Goal: Task Accomplishment & Management: Complete application form

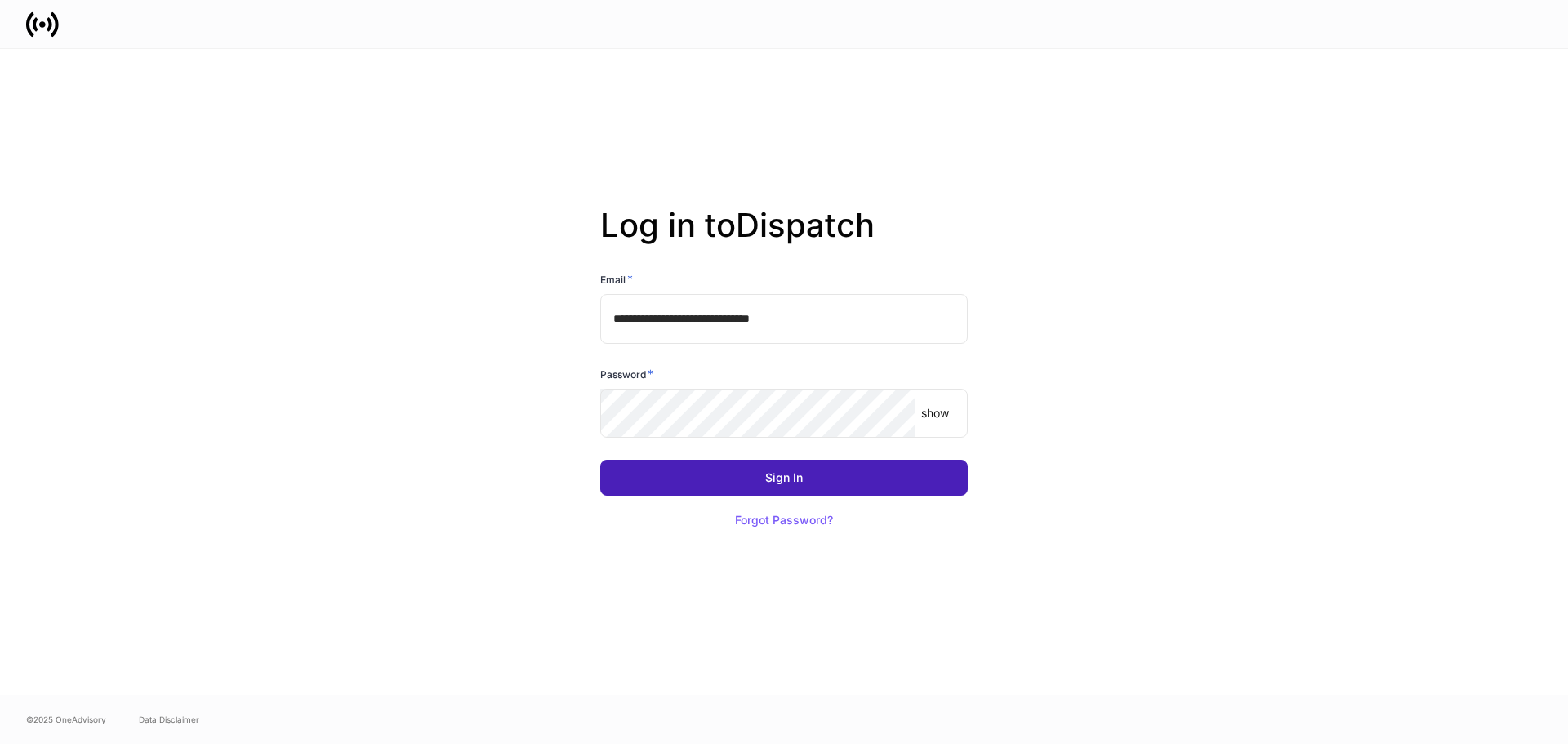
click at [839, 481] on button "Sign In" at bounding box center [784, 478] width 368 height 36
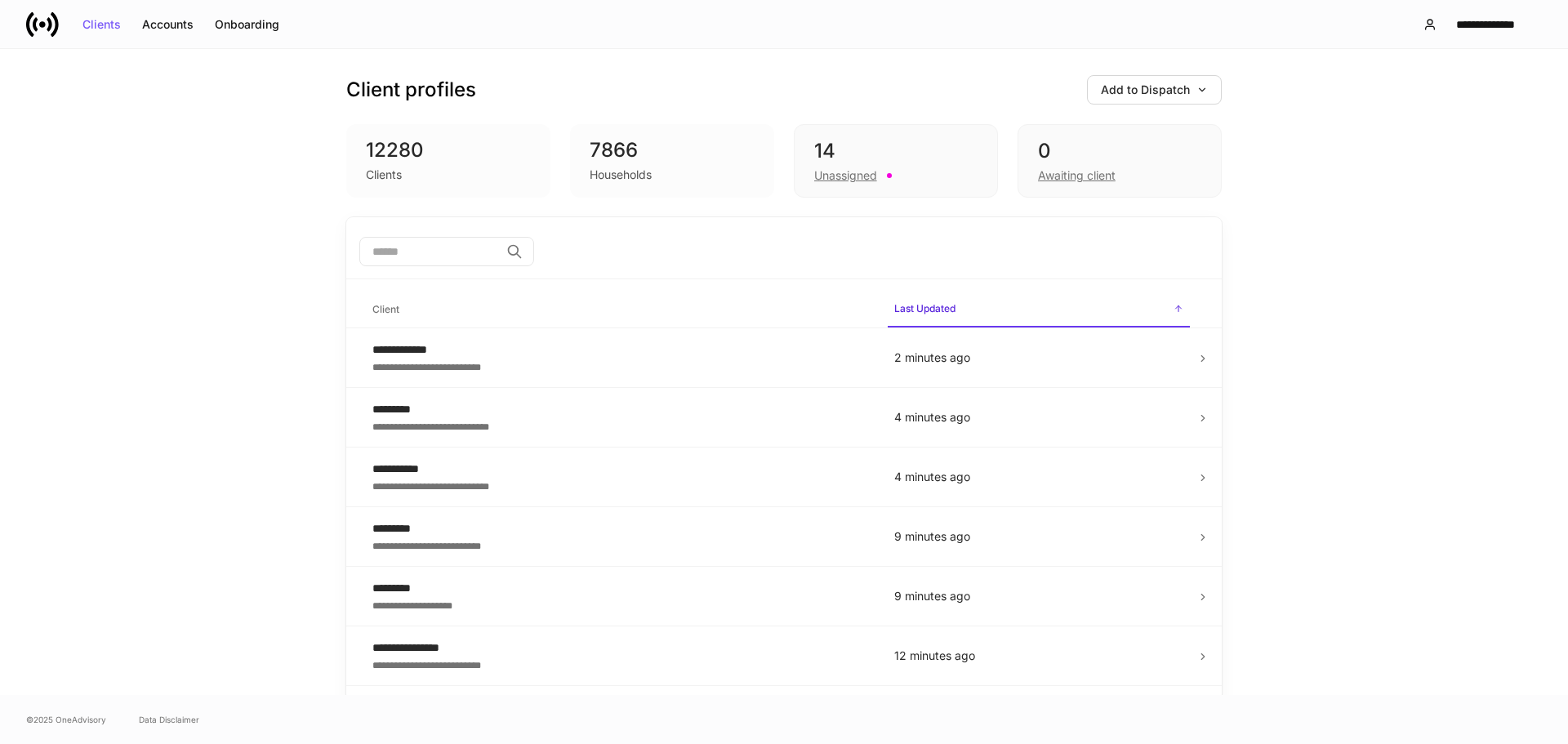
click at [458, 249] on input "search" at bounding box center [430, 252] width 140 height 29
type input "******"
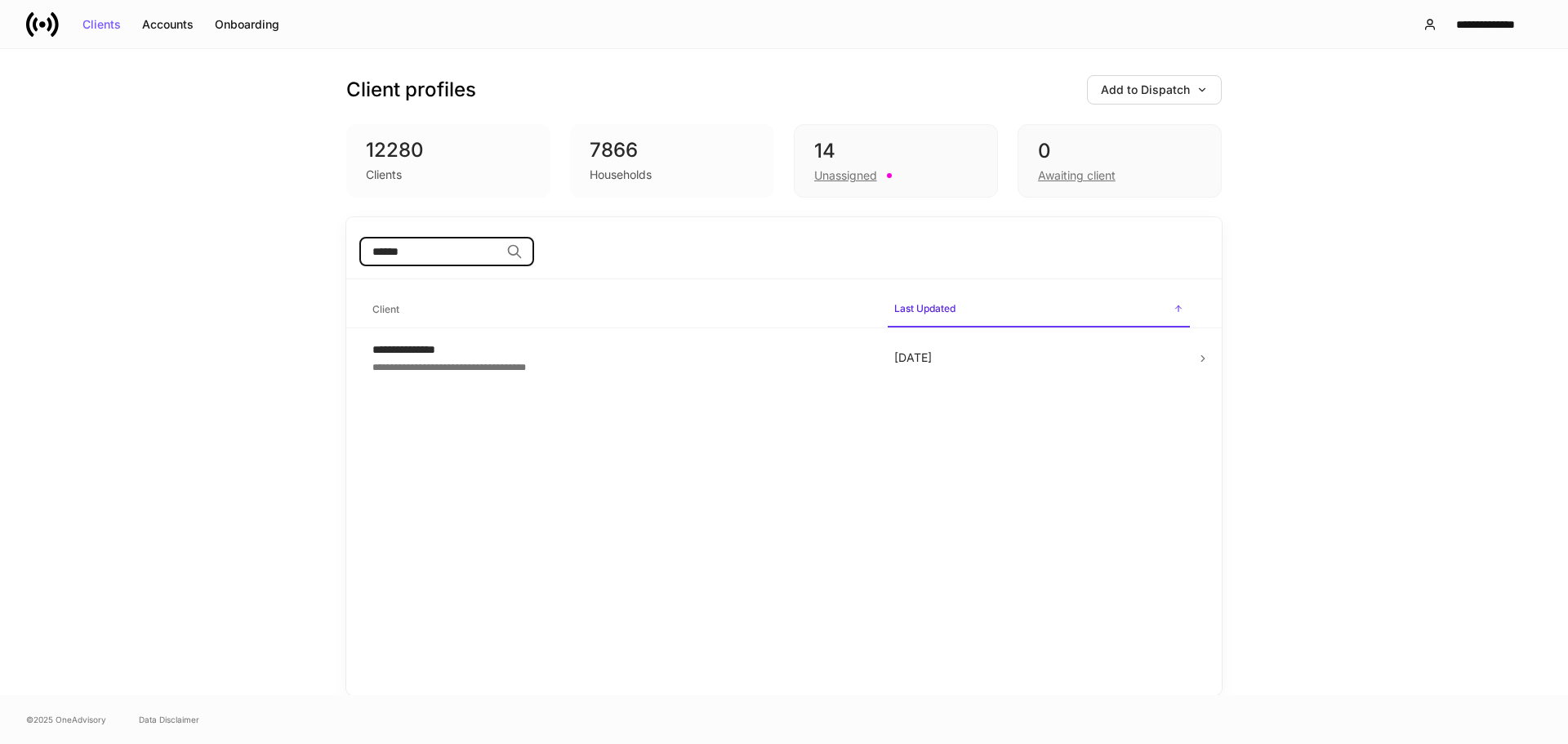
click at [500, 255] on input "******" at bounding box center [430, 252] width 140 height 29
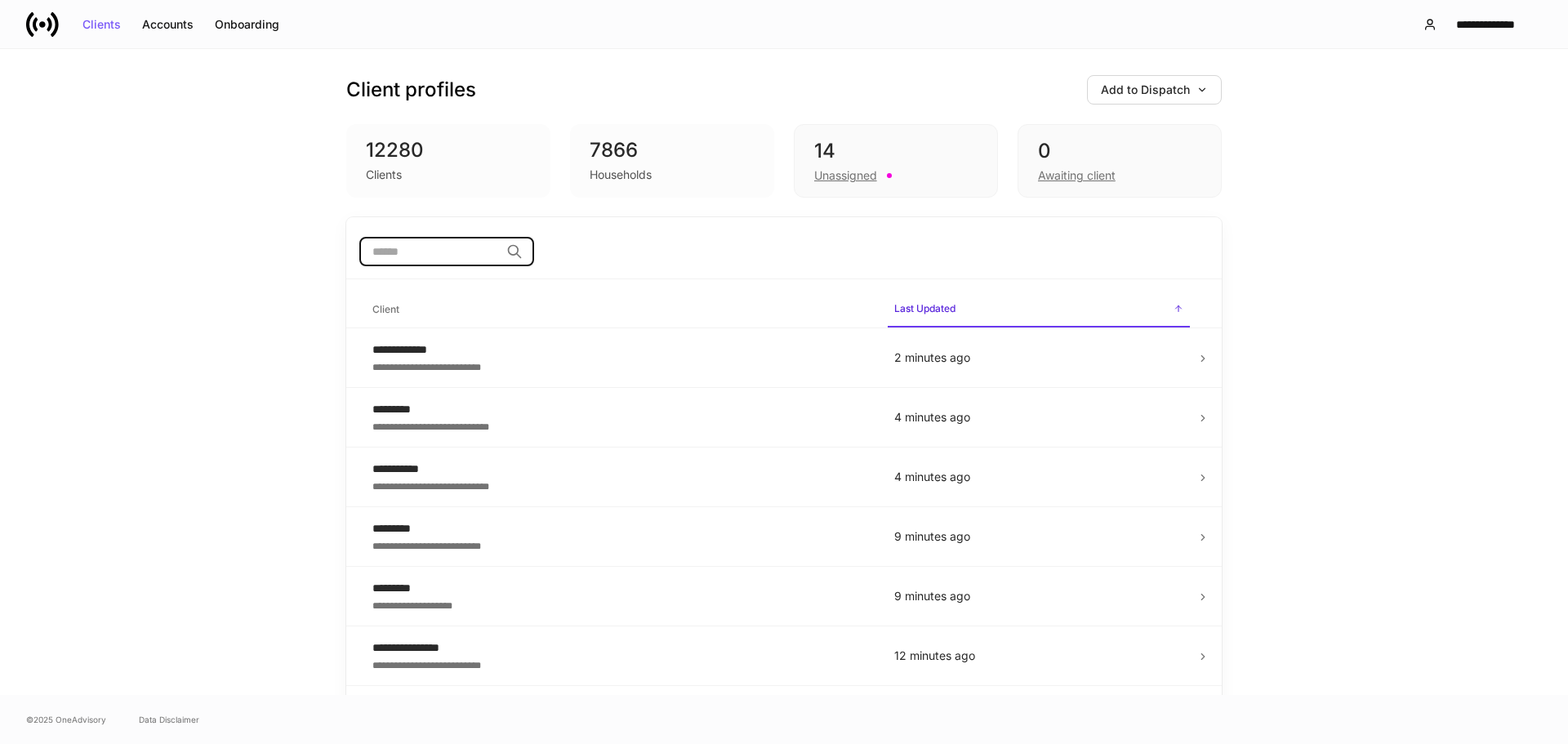
click at [435, 254] on input "search" at bounding box center [430, 252] width 140 height 29
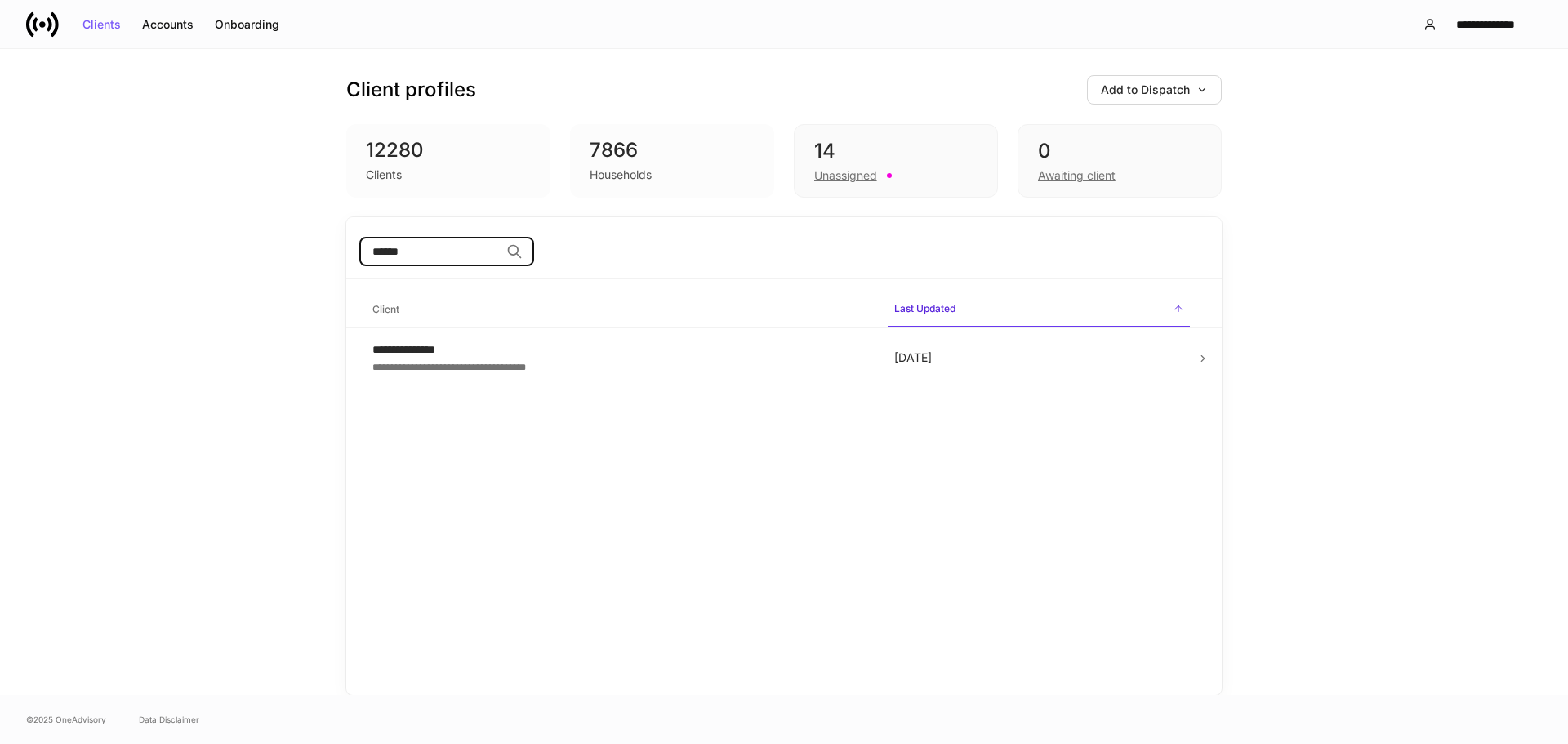
type input "******"
click at [517, 346] on div "**********" at bounding box center [620, 349] width 496 height 17
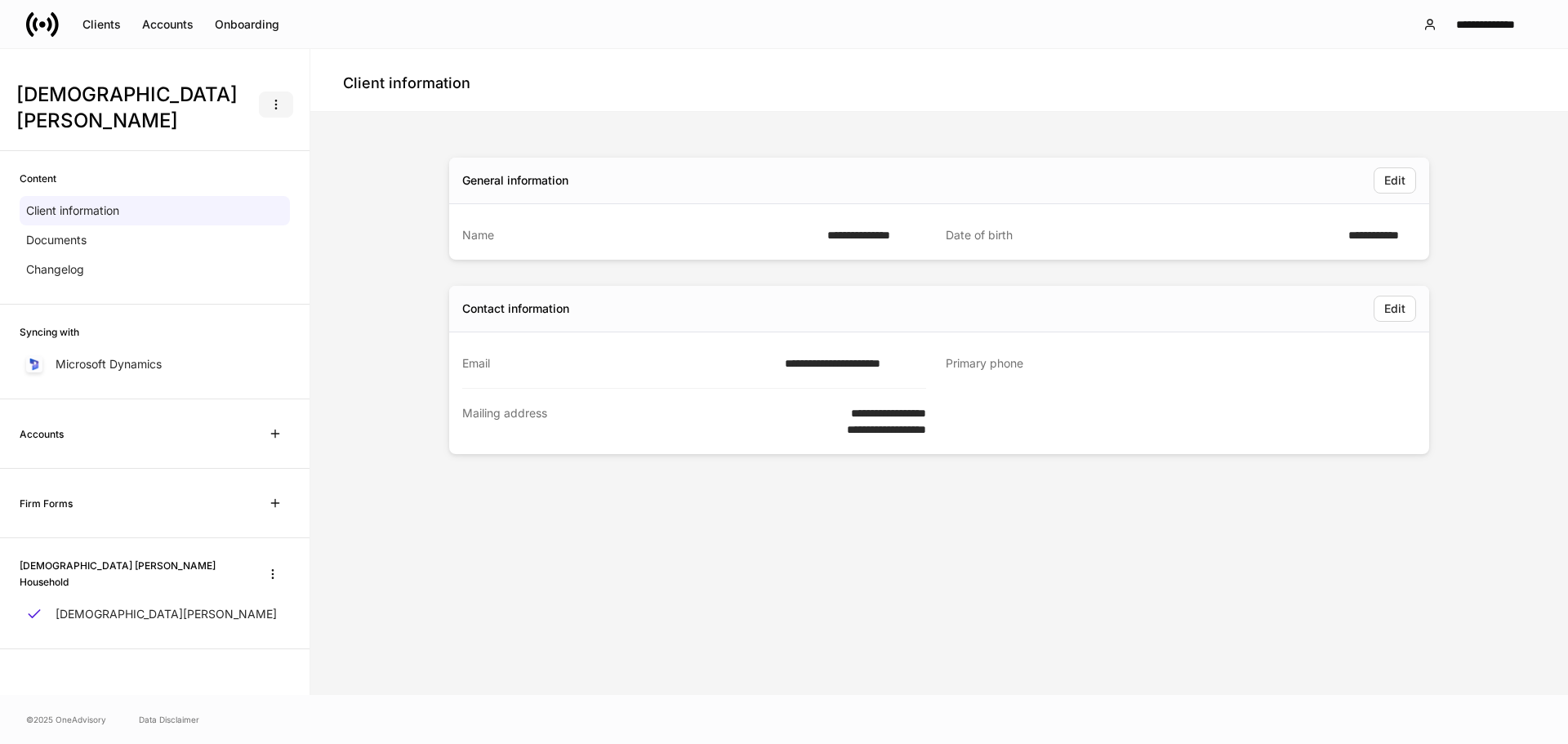
click at [273, 98] on icon "button" at bounding box center [275, 104] width 13 height 13
click at [264, 132] on li "Create data request" at bounding box center [226, 131] width 134 height 26
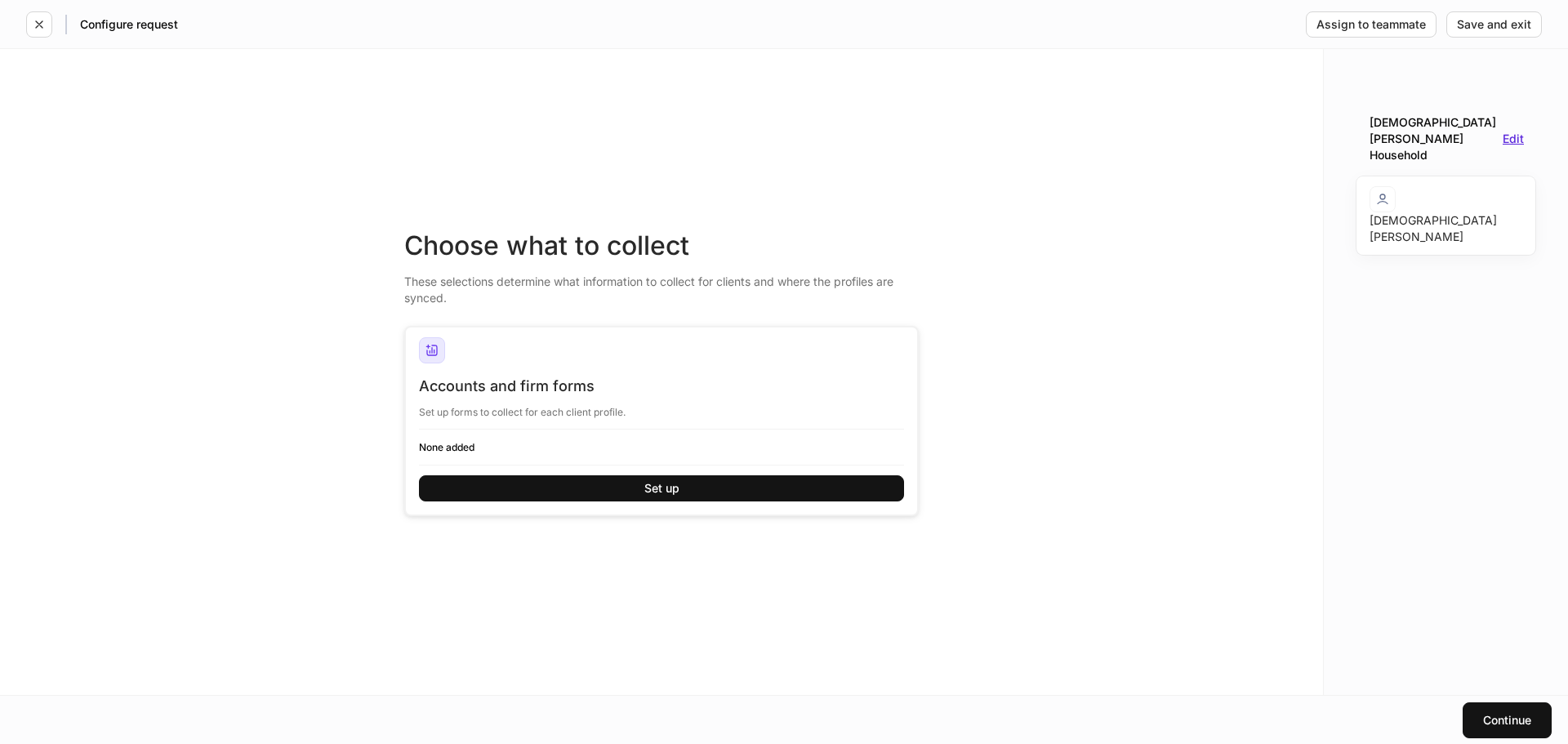
click at [1515, 137] on div "Edit" at bounding box center [1513, 139] width 21 height 12
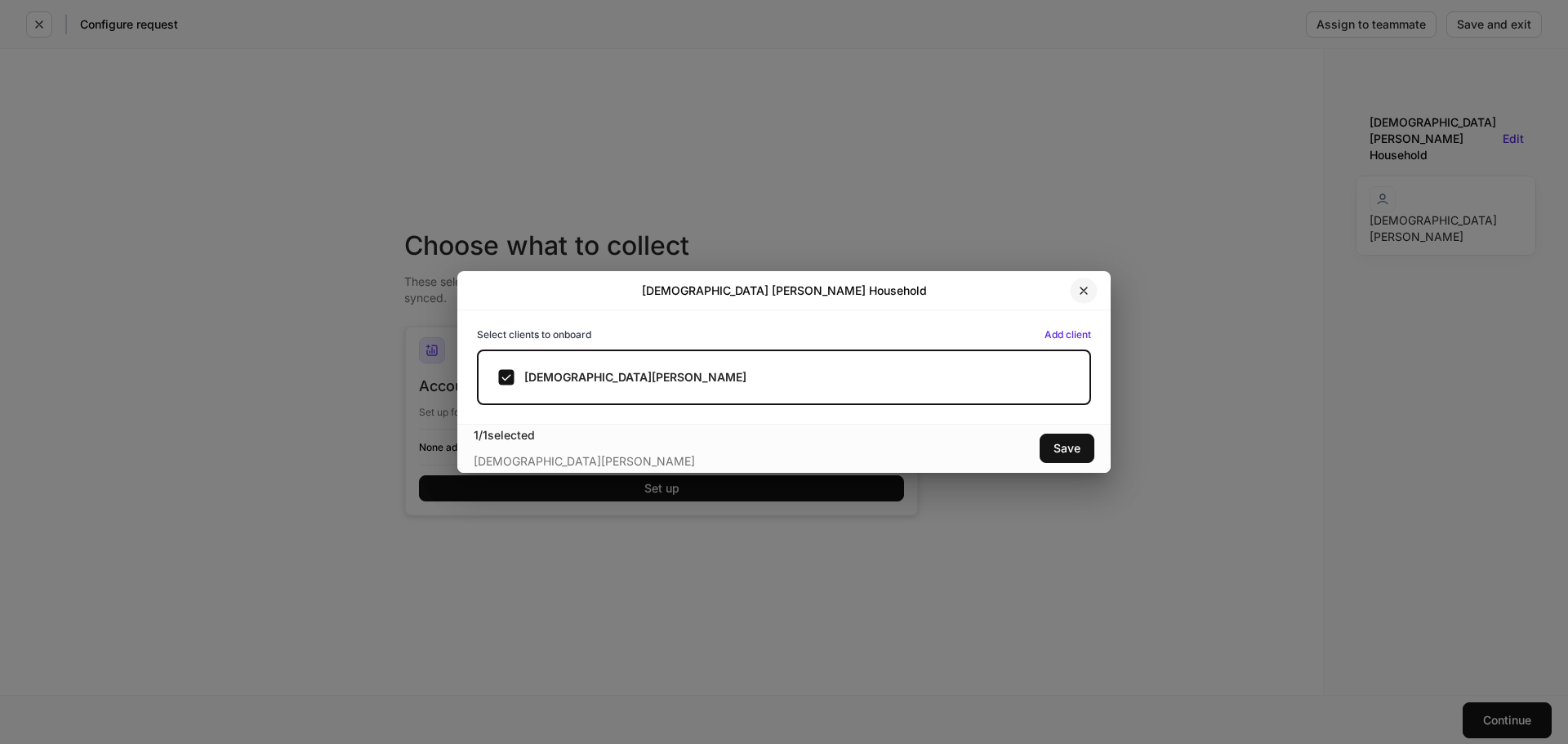
click at [1079, 285] on icon "button" at bounding box center [1083, 291] width 13 height 13
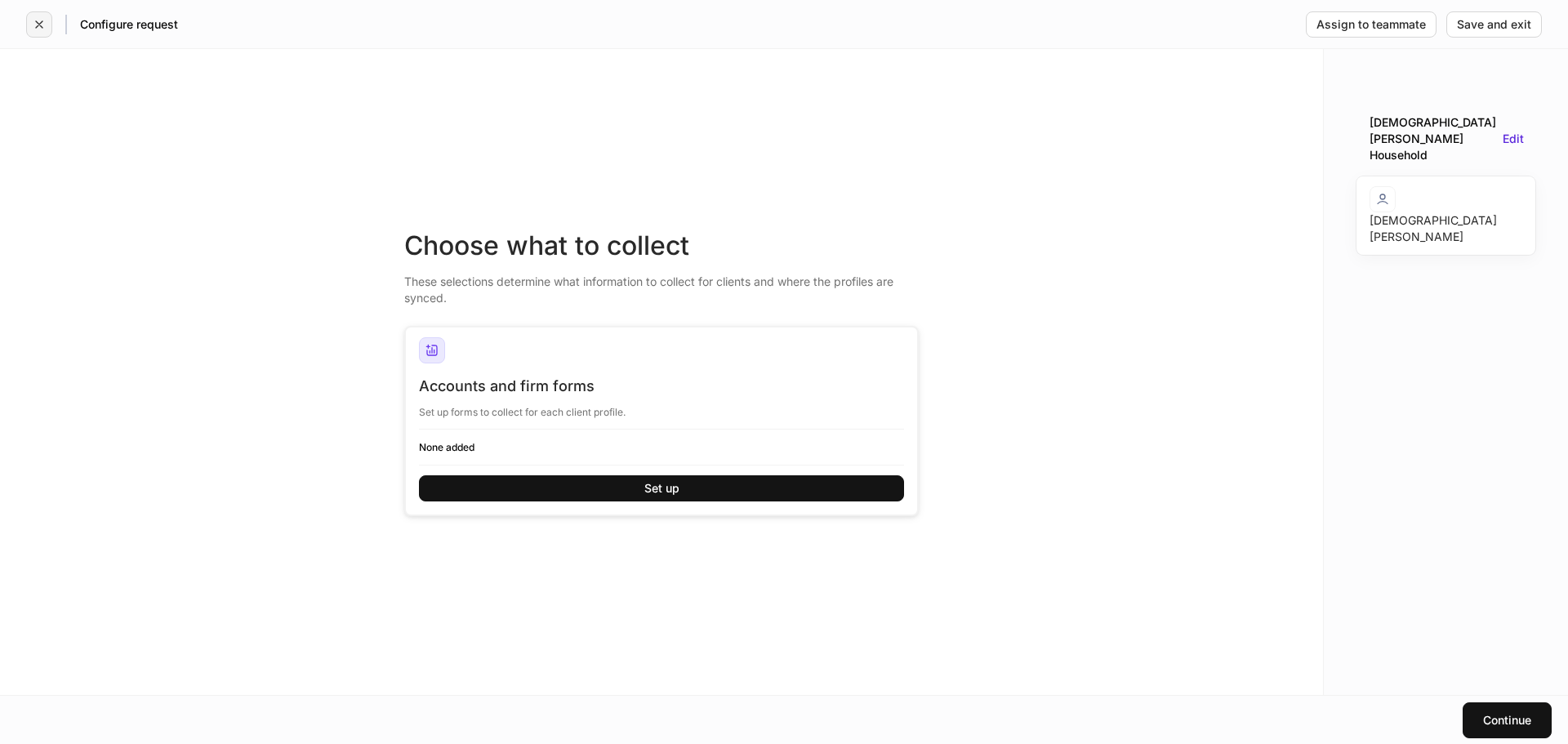
click at [38, 22] on icon "button" at bounding box center [39, 24] width 7 height 7
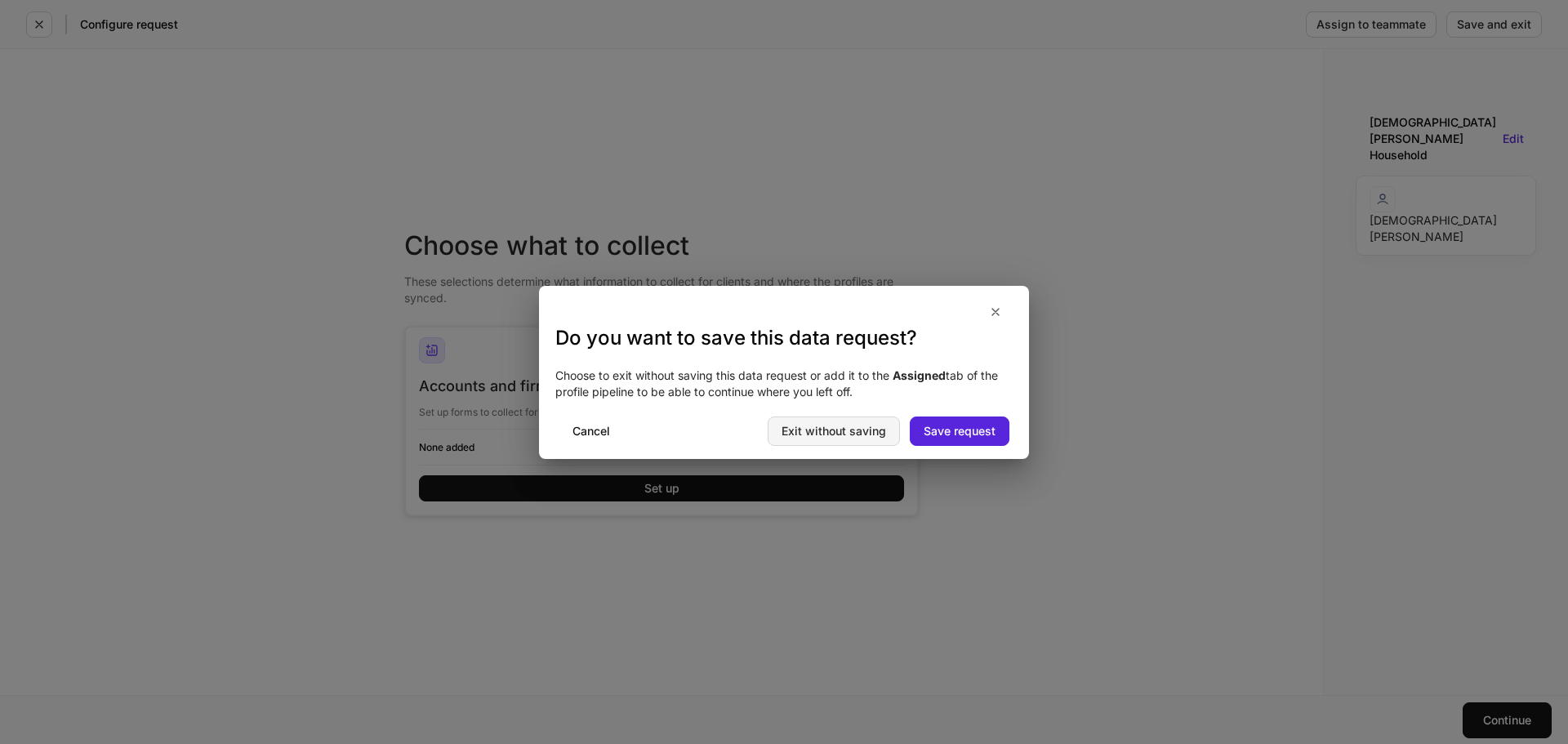
click at [823, 439] on button "Exit without saving" at bounding box center [834, 431] width 133 height 29
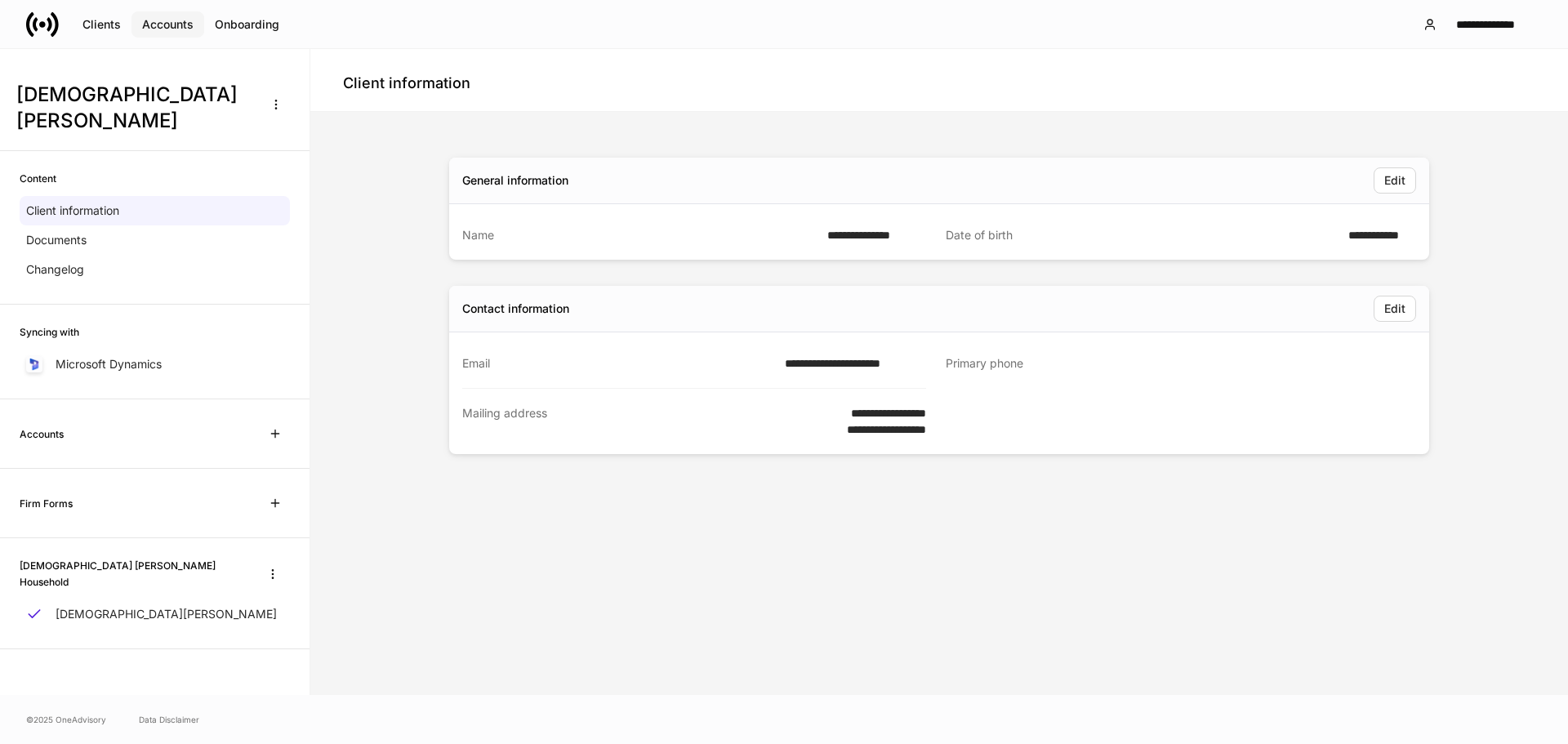
click at [169, 29] on div "Accounts" at bounding box center [168, 24] width 52 height 12
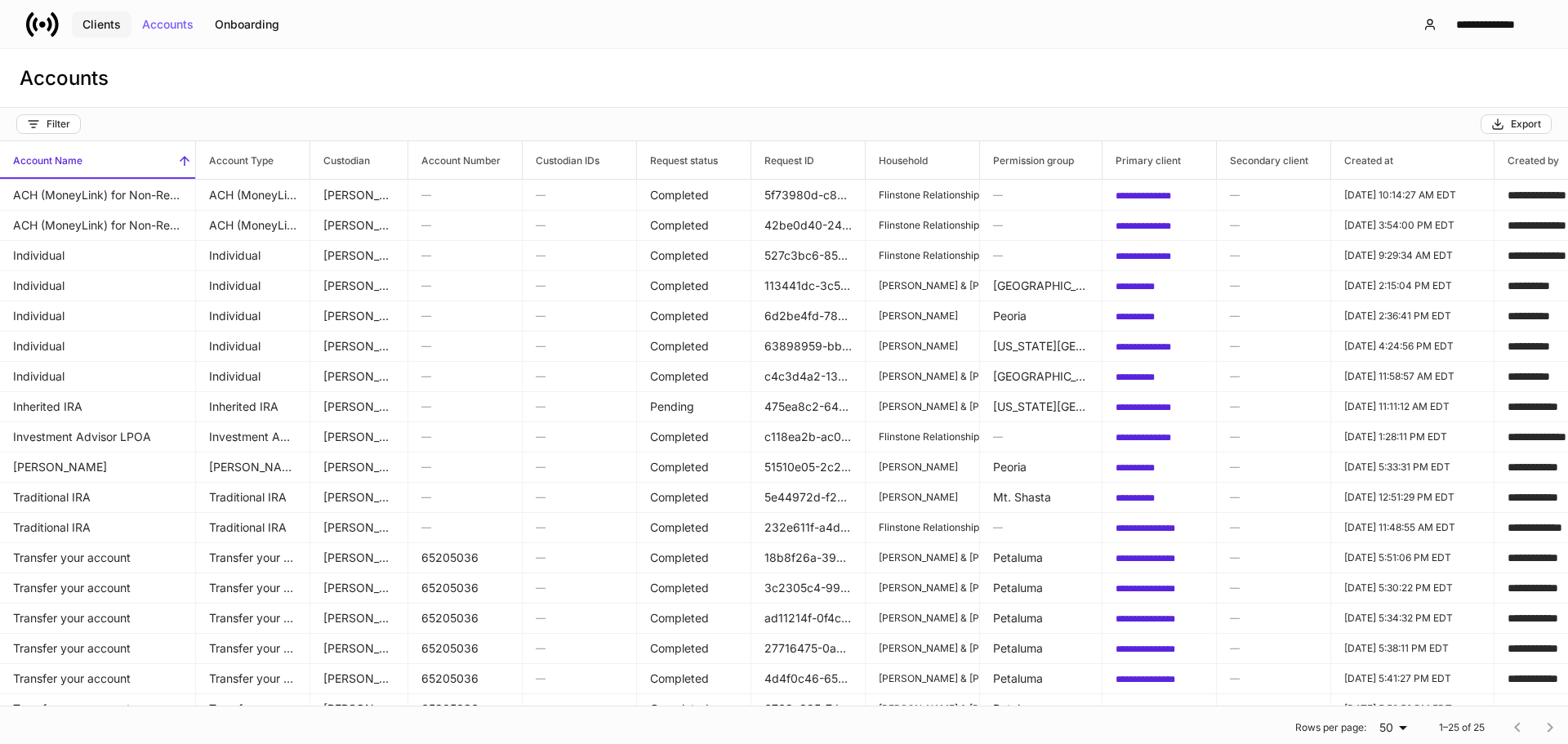
click at [110, 20] on div "Clients" at bounding box center [101, 24] width 38 height 12
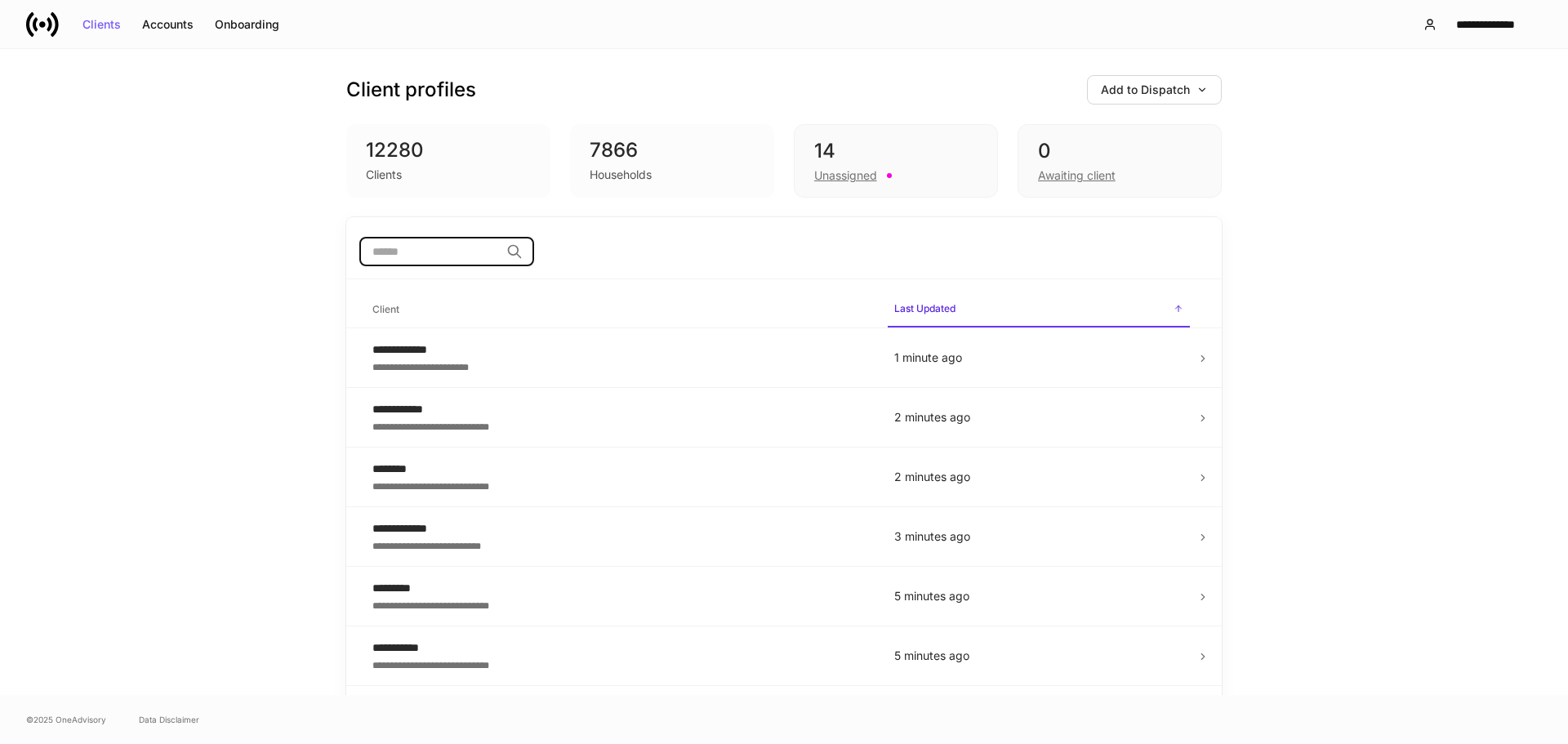
click at [412, 265] on input "search" at bounding box center [430, 252] width 140 height 29
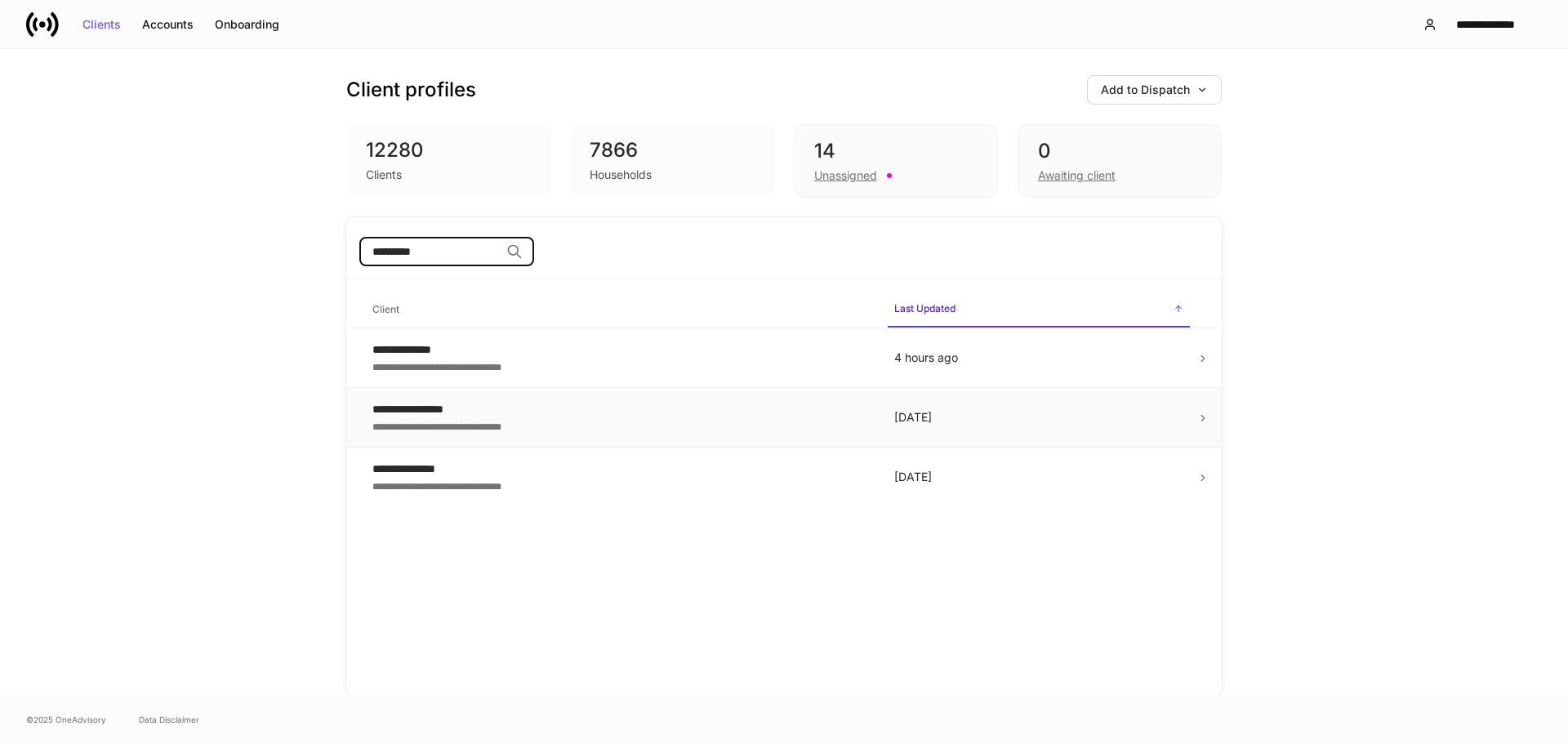
type input "*********"
click at [666, 426] on div "**********" at bounding box center [620, 425] width 496 height 17
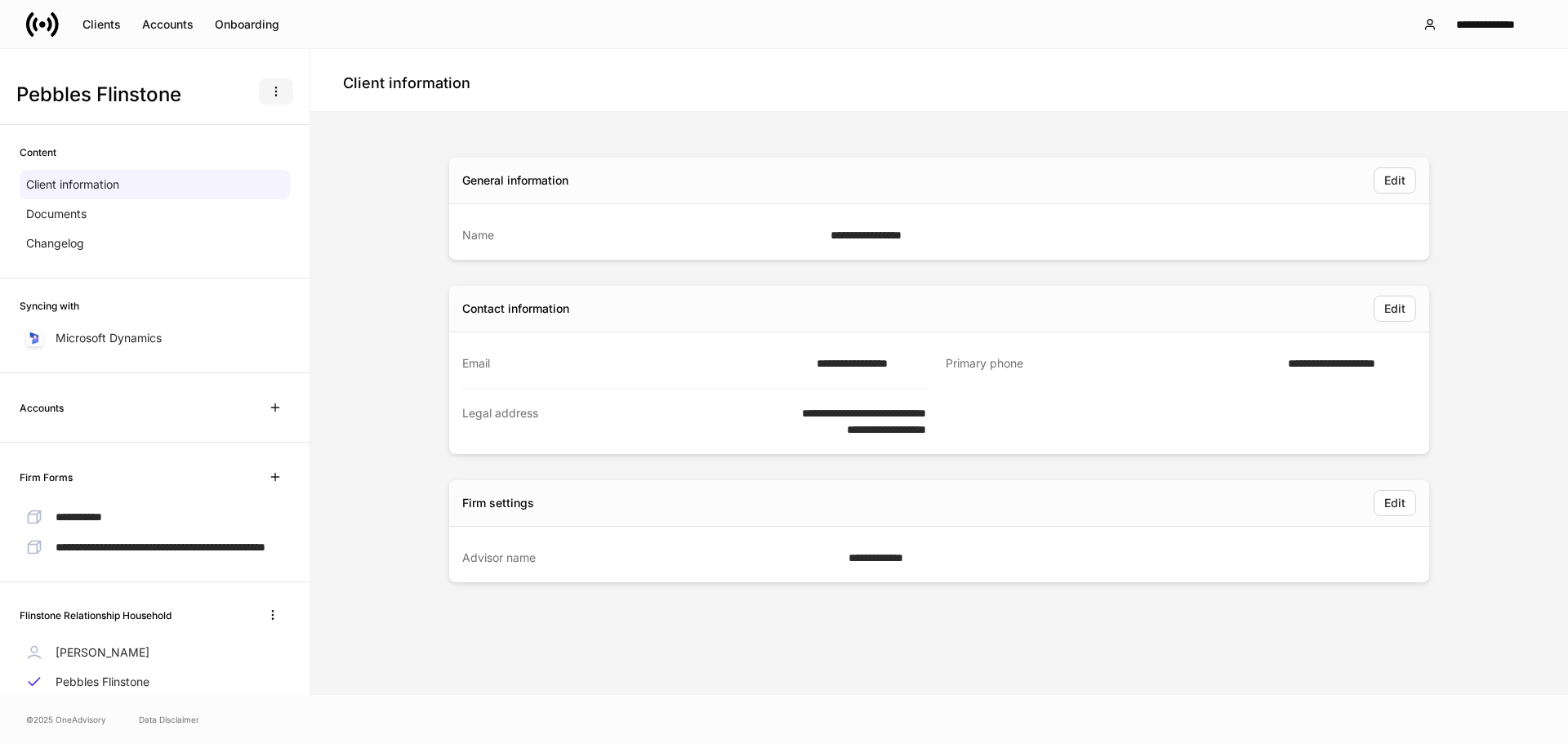
click at [269, 93] on icon "button" at bounding box center [275, 91] width 13 height 13
click at [239, 134] on li "Create data request" at bounding box center [215, 131] width 134 height 26
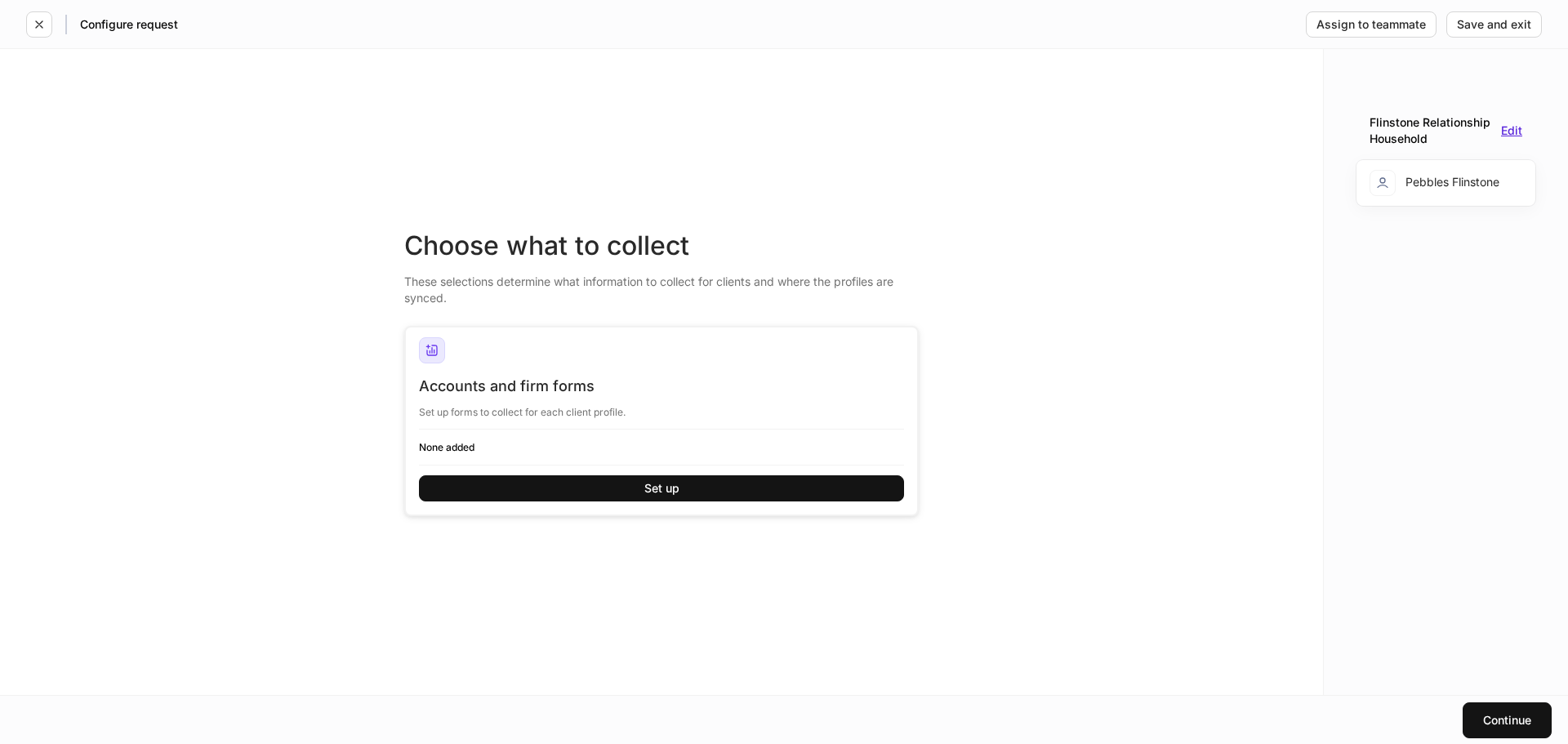
click at [1516, 135] on div "Edit" at bounding box center [1512, 131] width 21 height 12
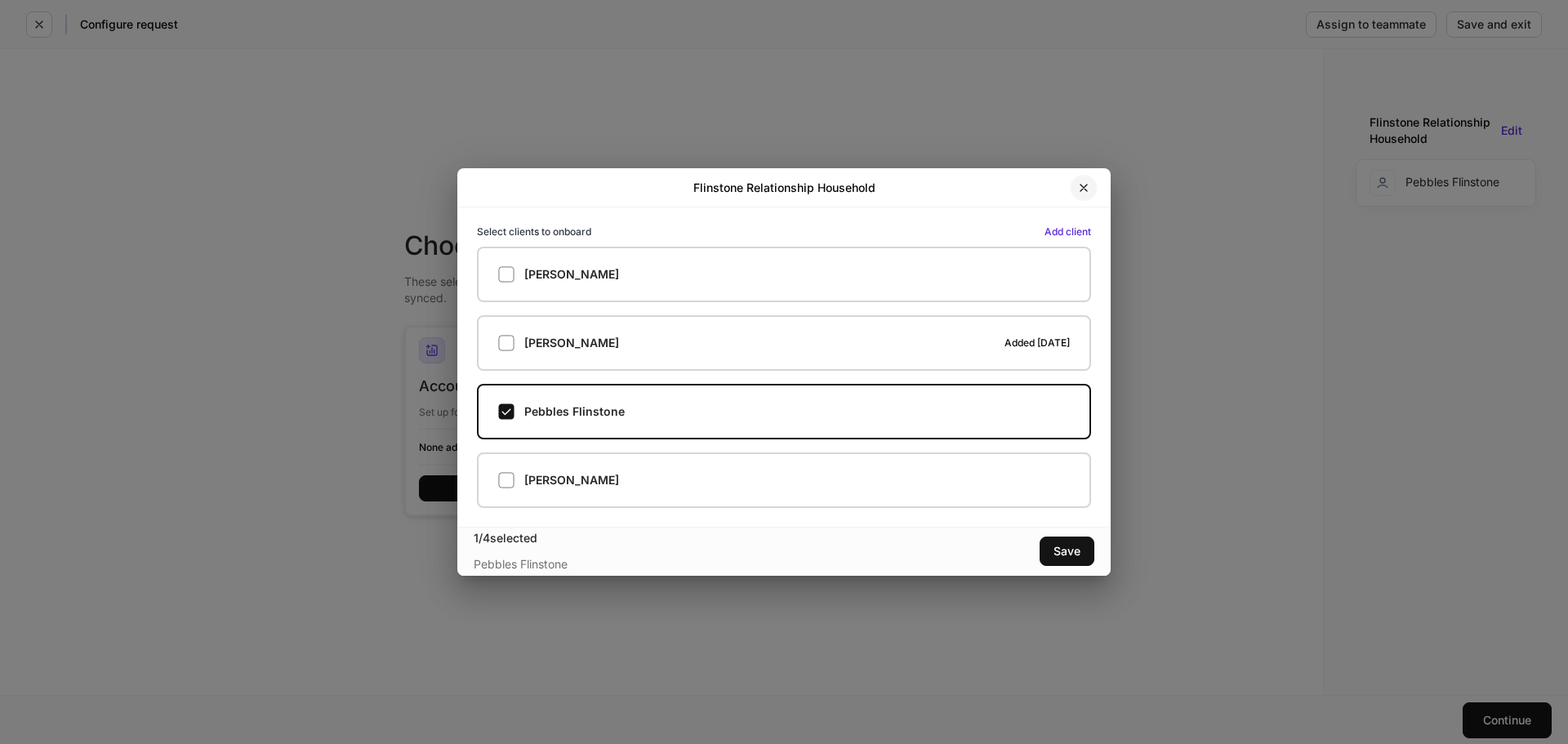
click at [1084, 189] on icon "button" at bounding box center [1083, 187] width 13 height 13
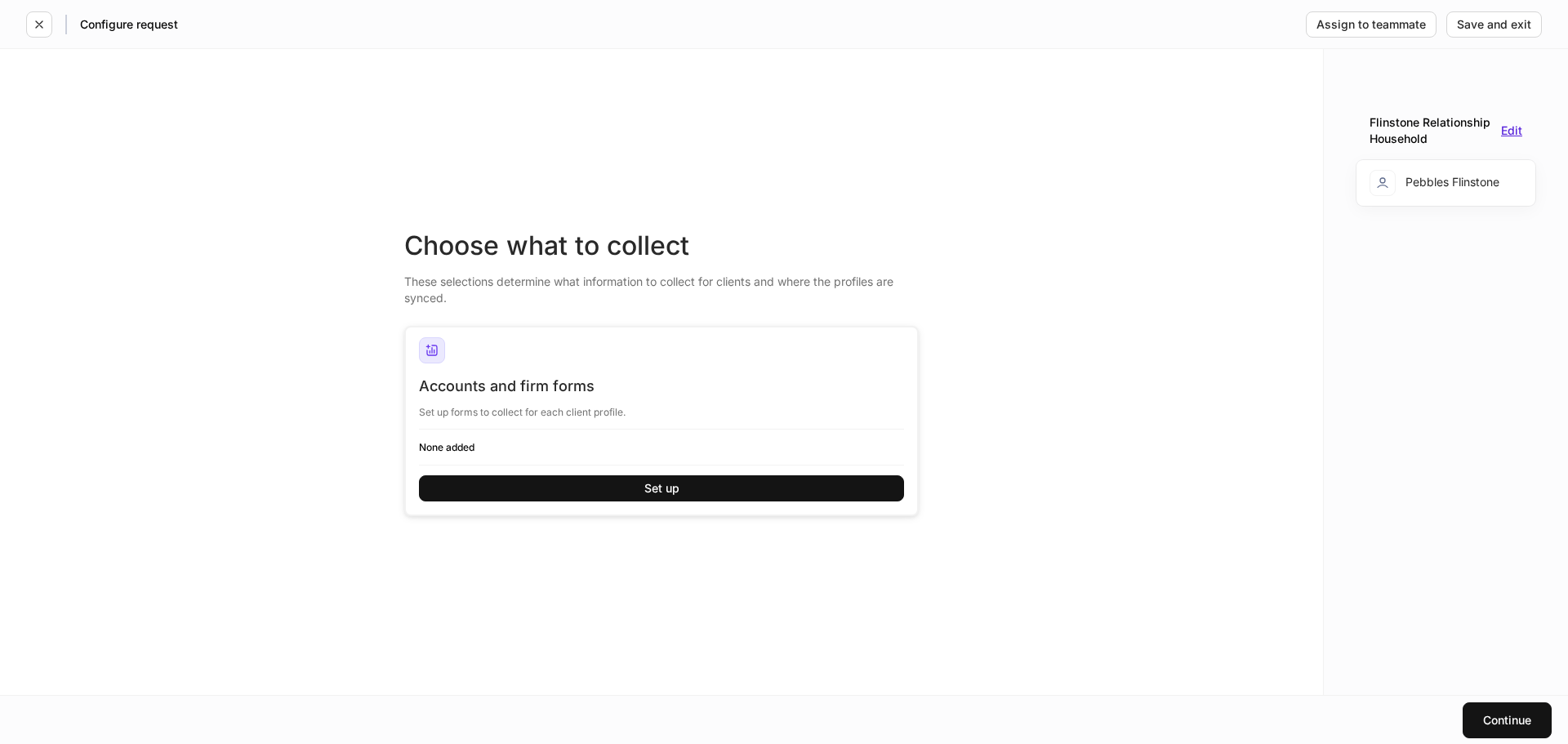
click at [1517, 133] on div "Edit" at bounding box center [1512, 131] width 21 height 12
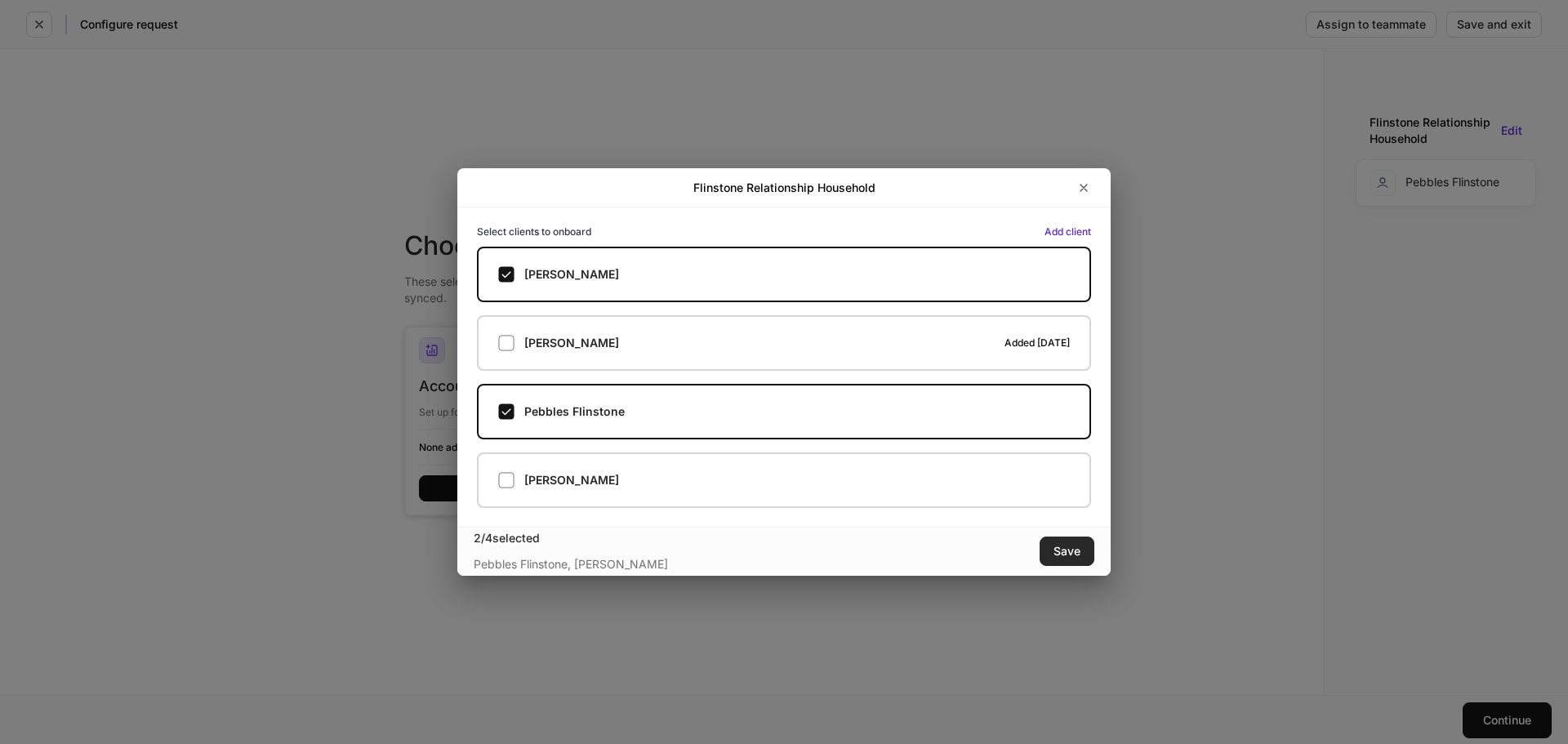
click at [1072, 547] on div "Save" at bounding box center [1068, 552] width 27 height 12
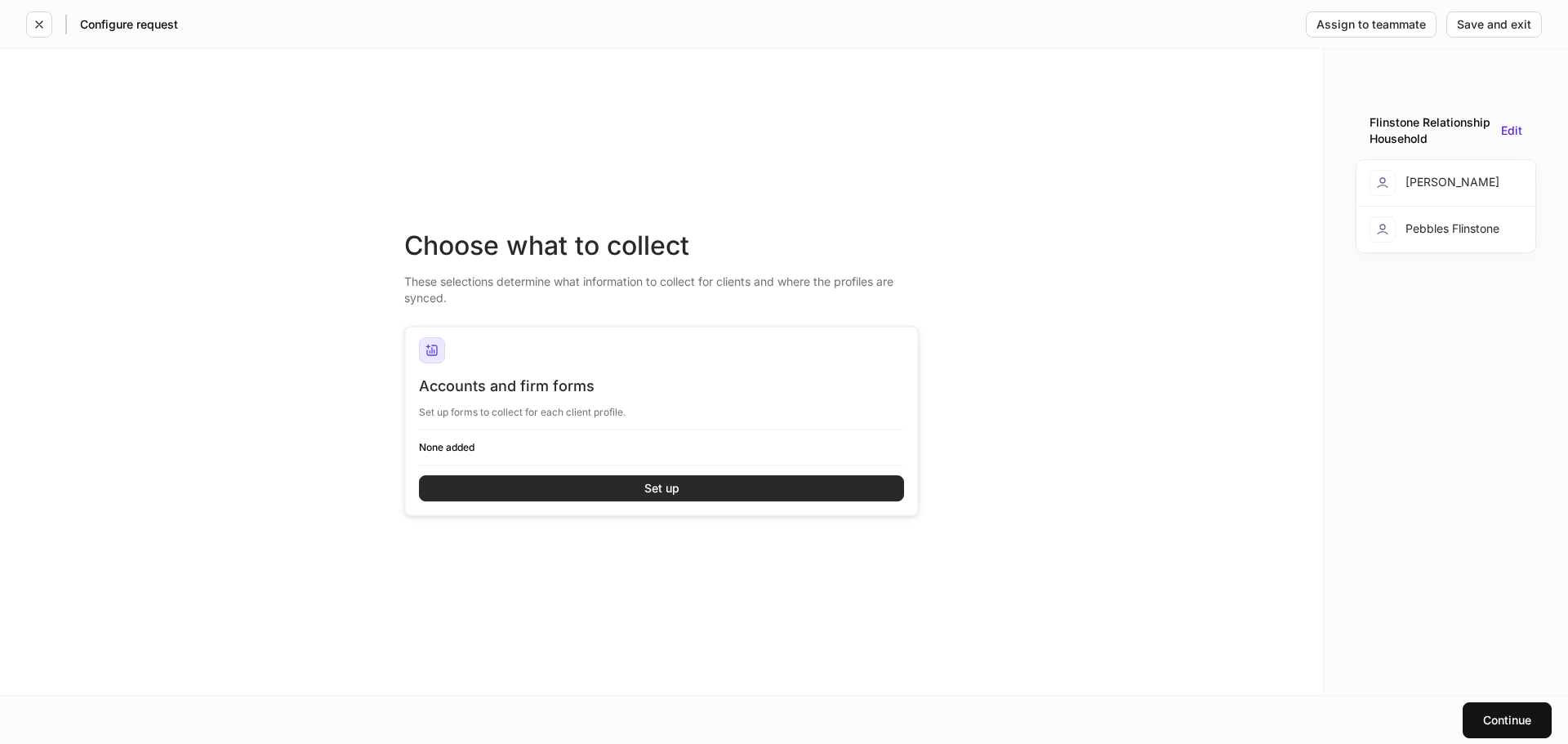
click at [726, 486] on button "Set up" at bounding box center [662, 489] width 486 height 26
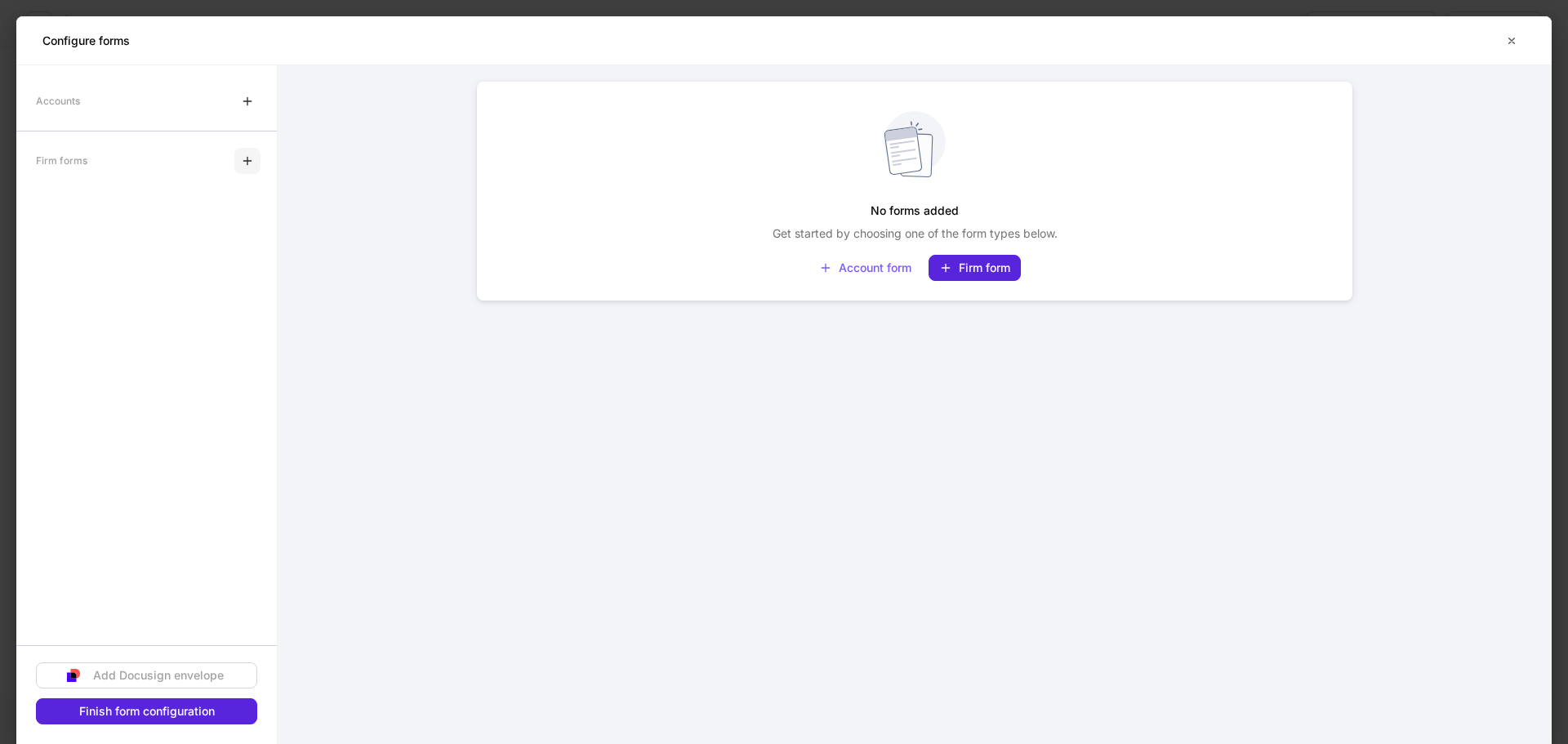
click at [244, 164] on icon "button" at bounding box center [247, 160] width 13 height 13
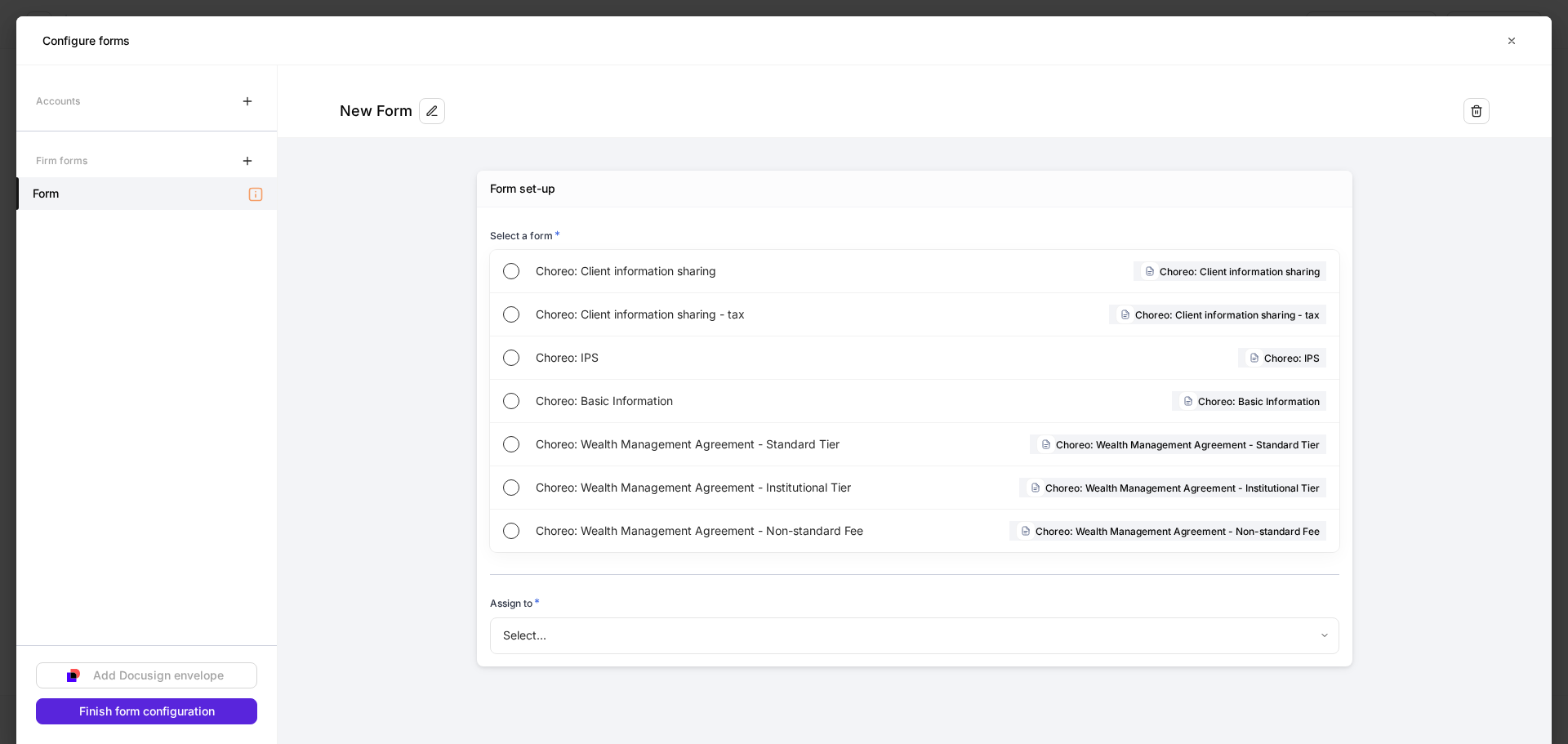
drag, startPoint x: 637, startPoint y: 355, endPoint x: 485, endPoint y: 468, distance: 189.4
click at [637, 355] on span "Choreo: IPS" at bounding box center [721, 358] width 370 height 17
click at [187, 710] on div "Finish form configuration" at bounding box center [146, 712] width 136 height 12
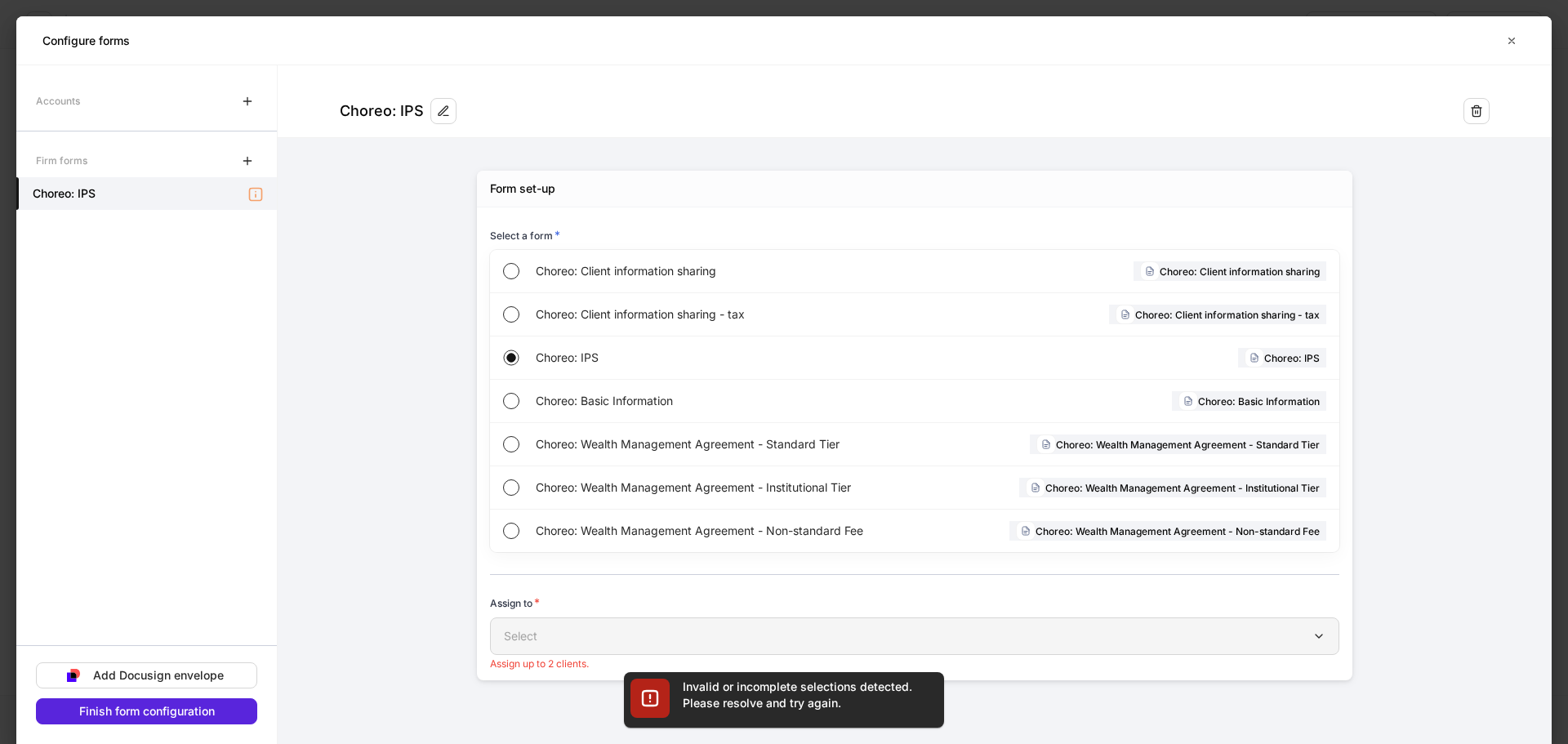
click at [592, 641] on div "Select" at bounding box center [915, 636] width 822 height 17
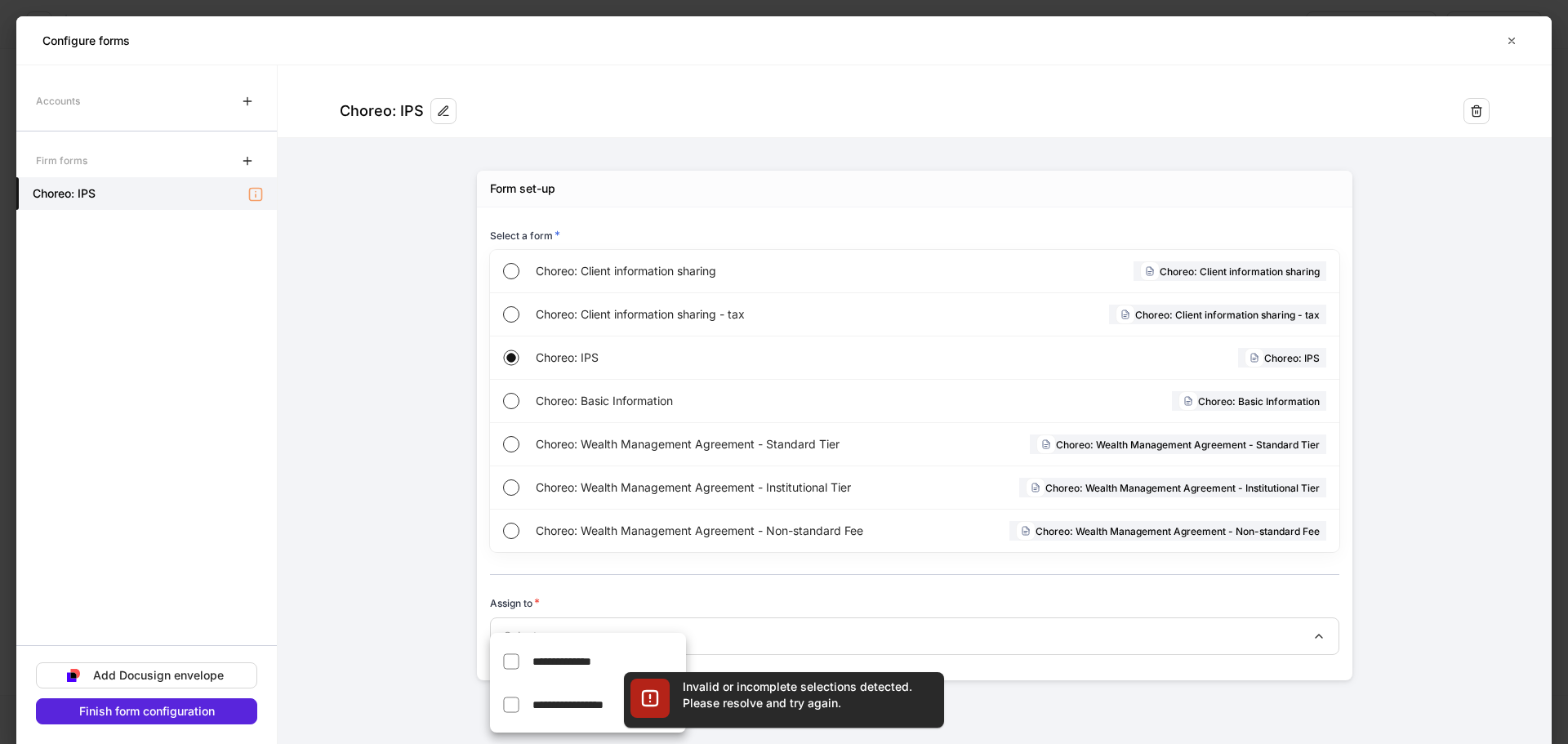
click at [540, 662] on span "**********" at bounding box center [562, 662] width 59 height 12
click at [545, 702] on span "**********" at bounding box center [568, 705] width 71 height 12
click at [408, 650] on div at bounding box center [784, 372] width 1568 height 744
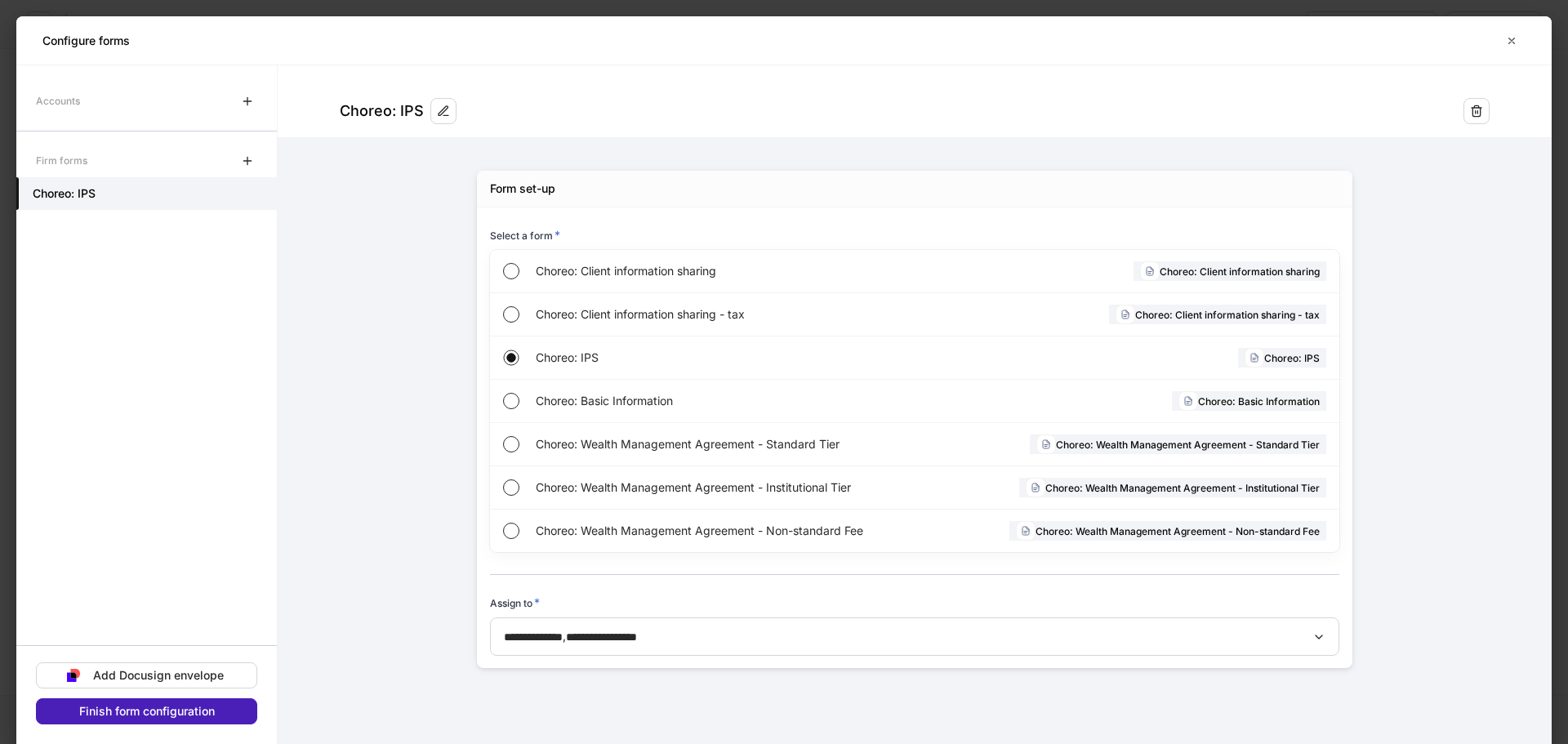
click at [206, 710] on div "Finish form configuration" at bounding box center [146, 712] width 136 height 12
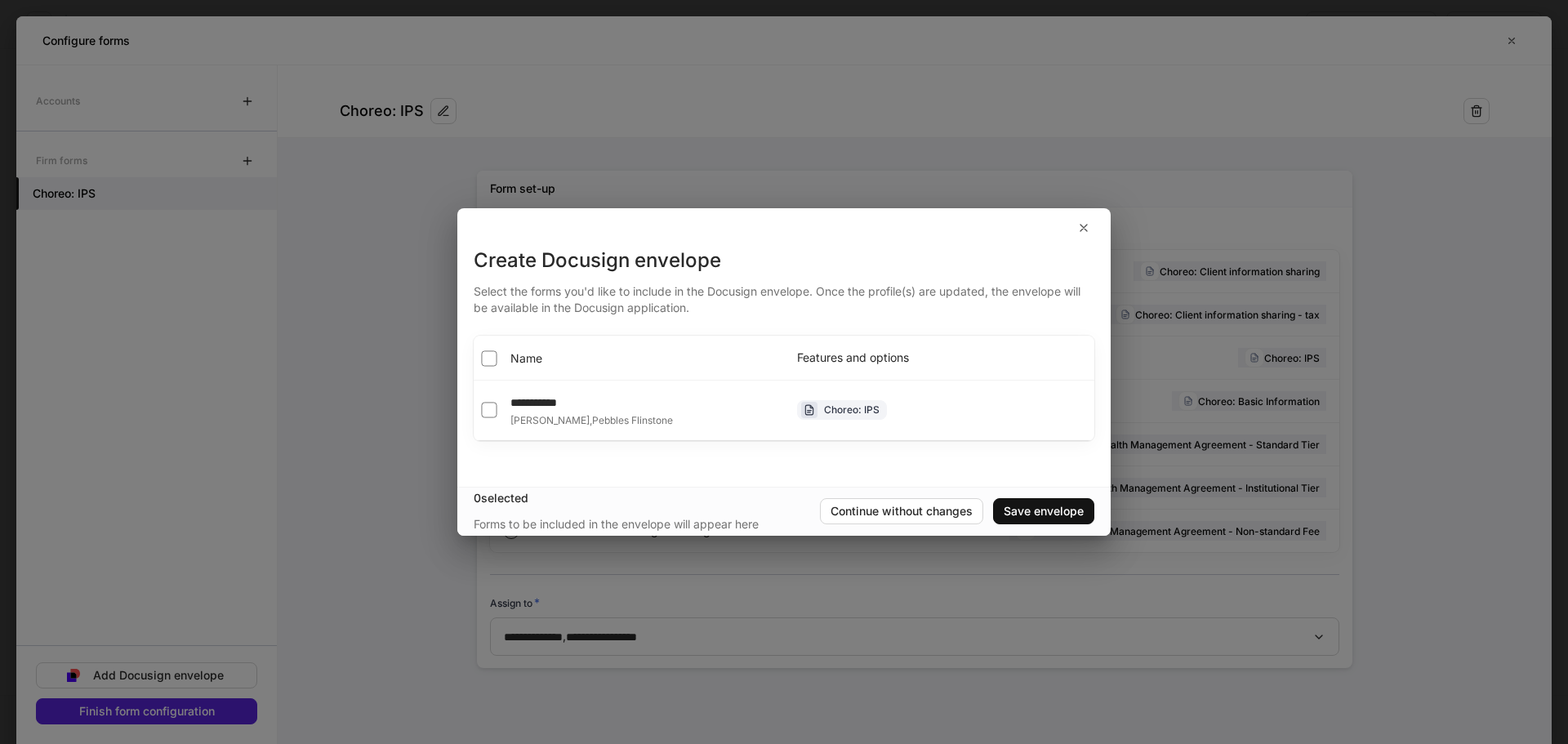
click at [549, 352] on th "Name" at bounding box center [629, 357] width 310 height 44
click at [1071, 509] on div "Save envelope" at bounding box center [1044, 512] width 80 height 12
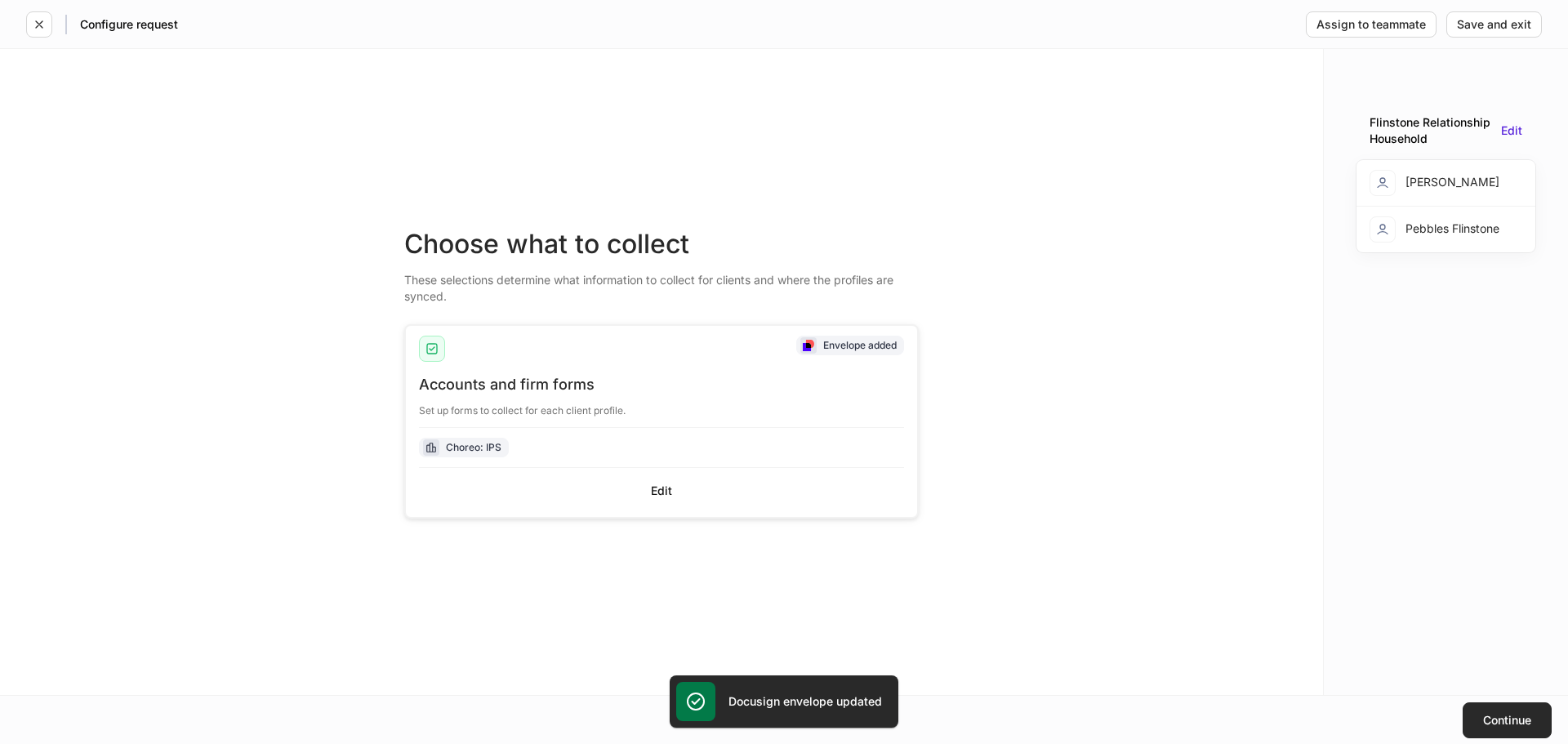
click at [1484, 715] on div "Continue" at bounding box center [1507, 721] width 48 height 12
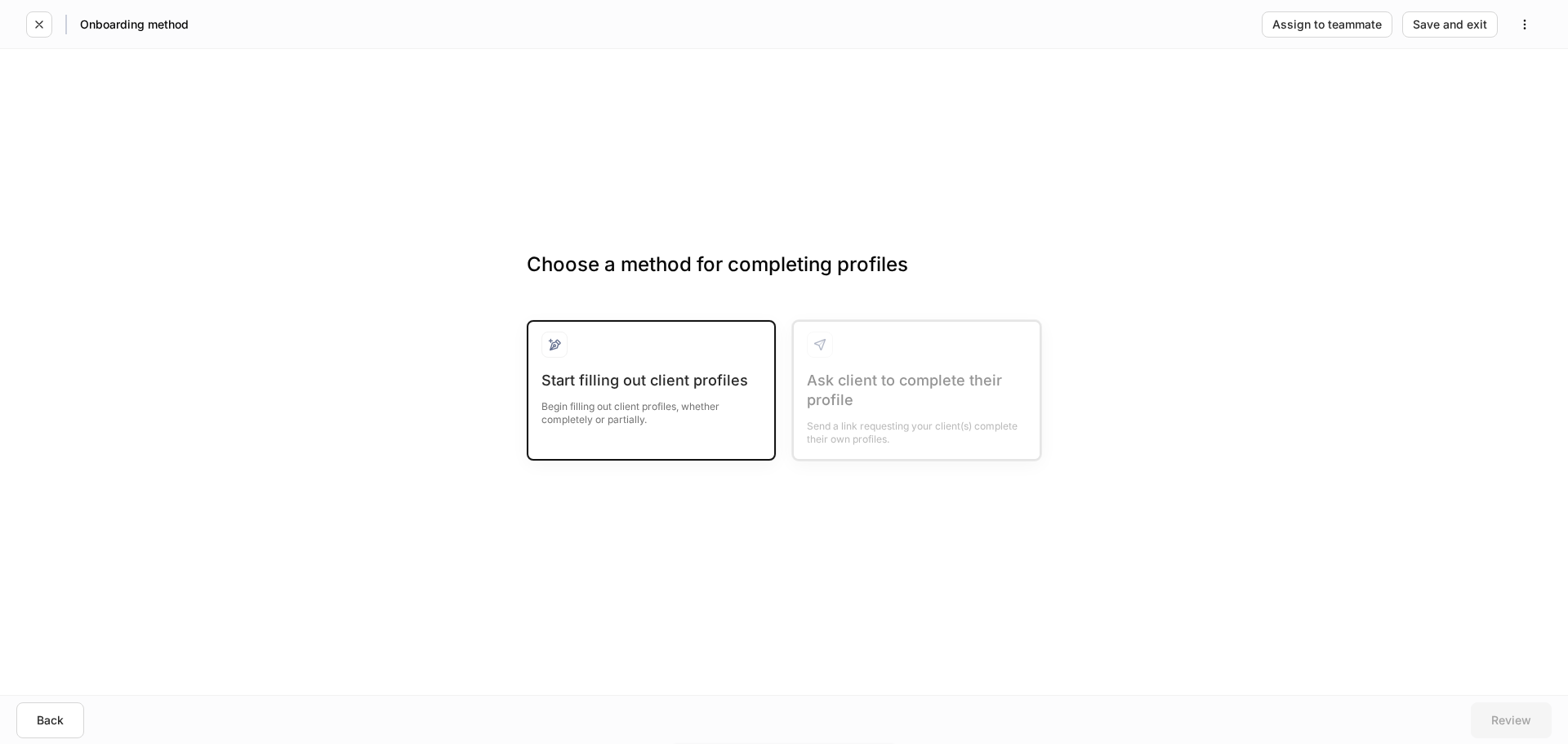
click at [615, 363] on div at bounding box center [650, 351] width 219 height 39
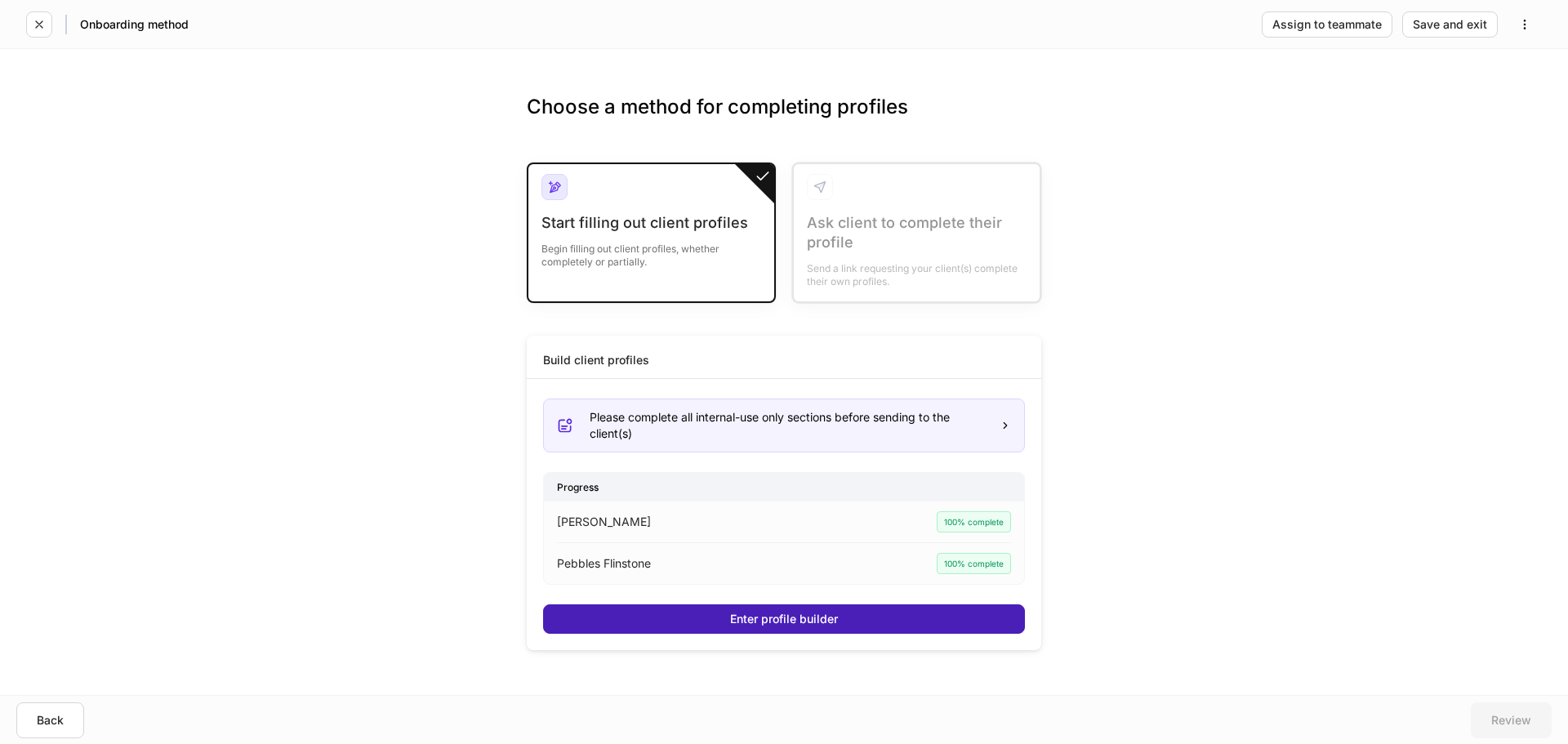
click at [920, 616] on button "Enter profile builder" at bounding box center [784, 619] width 482 height 29
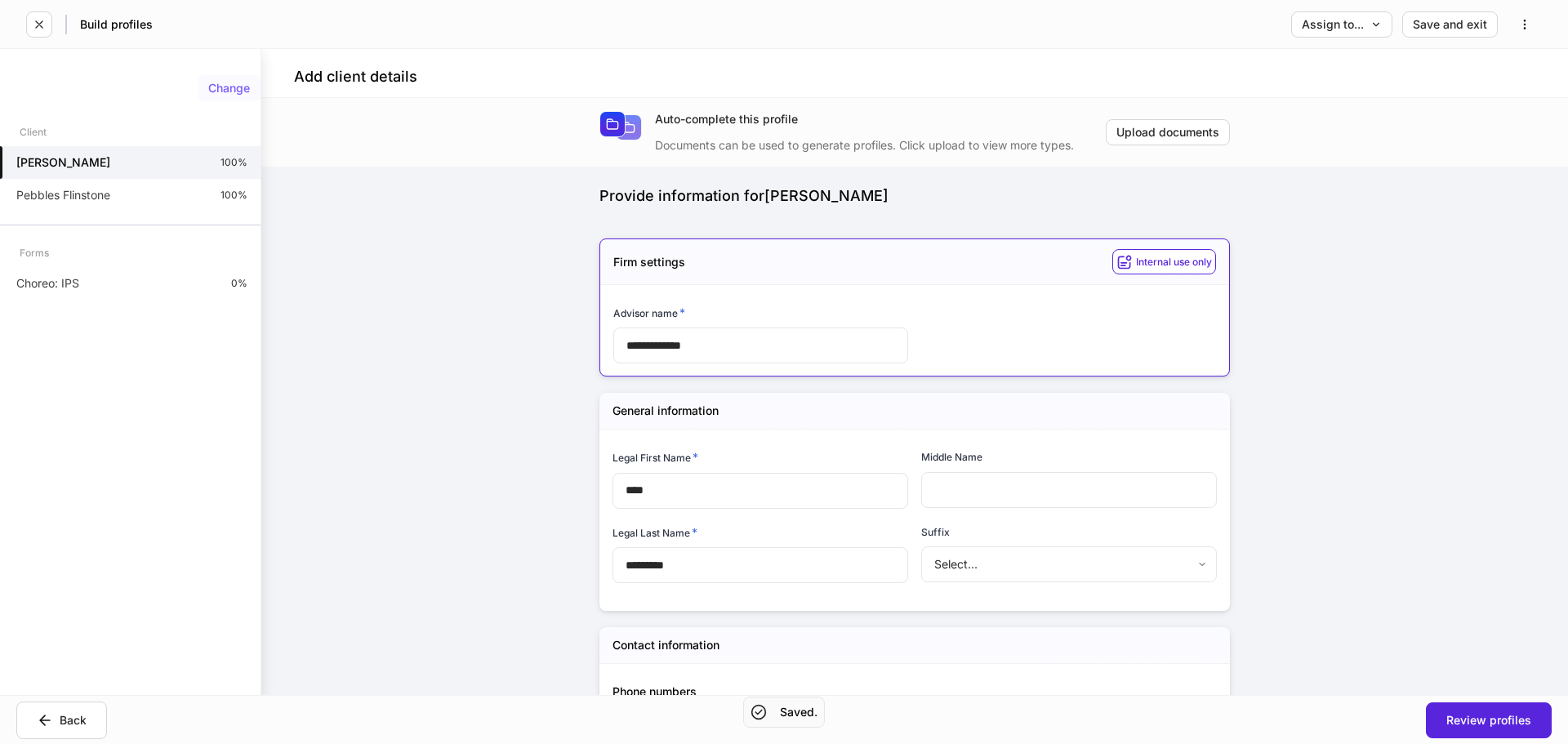
click at [228, 88] on div "Change" at bounding box center [229, 89] width 42 height 12
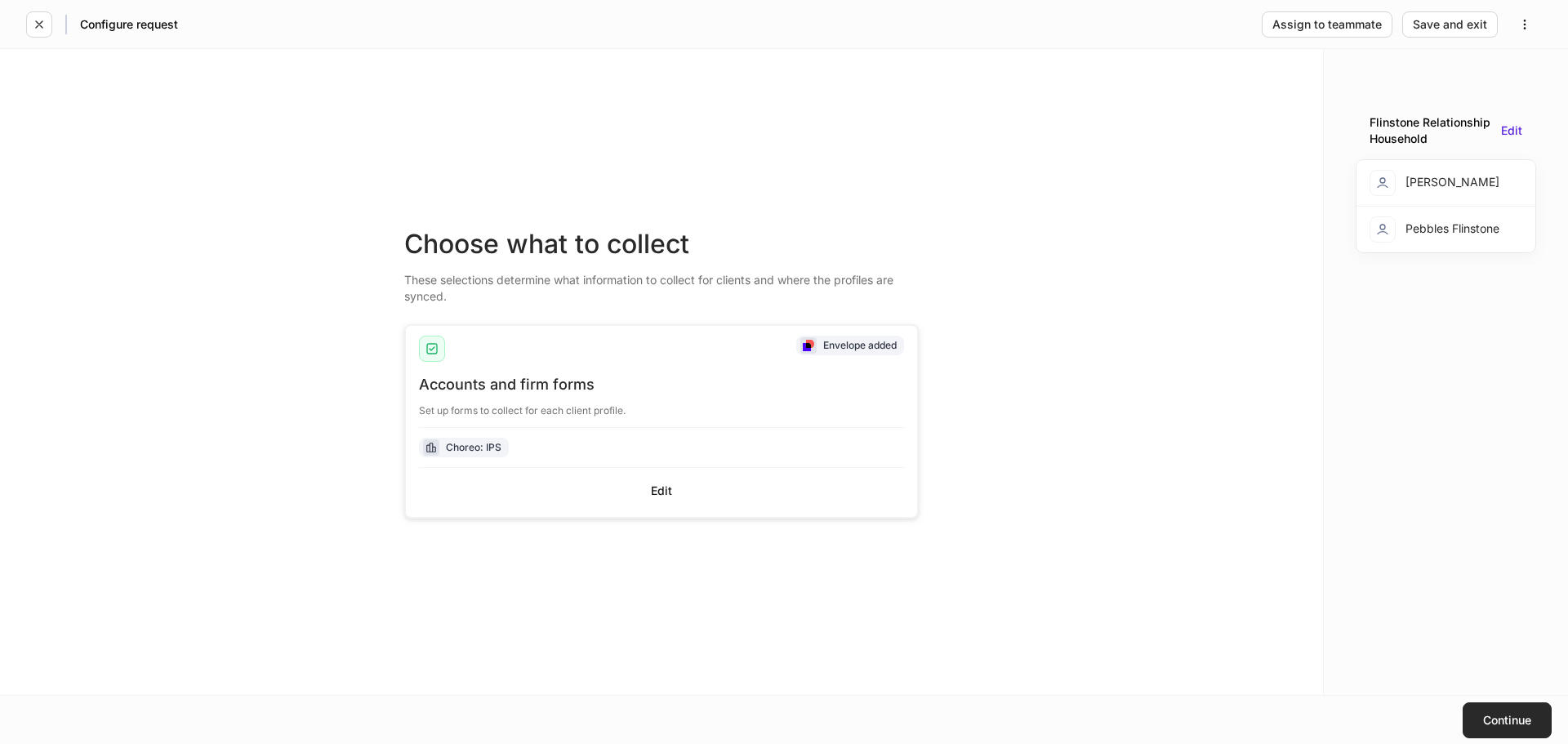
click at [1506, 711] on button "Continue" at bounding box center [1507, 720] width 89 height 36
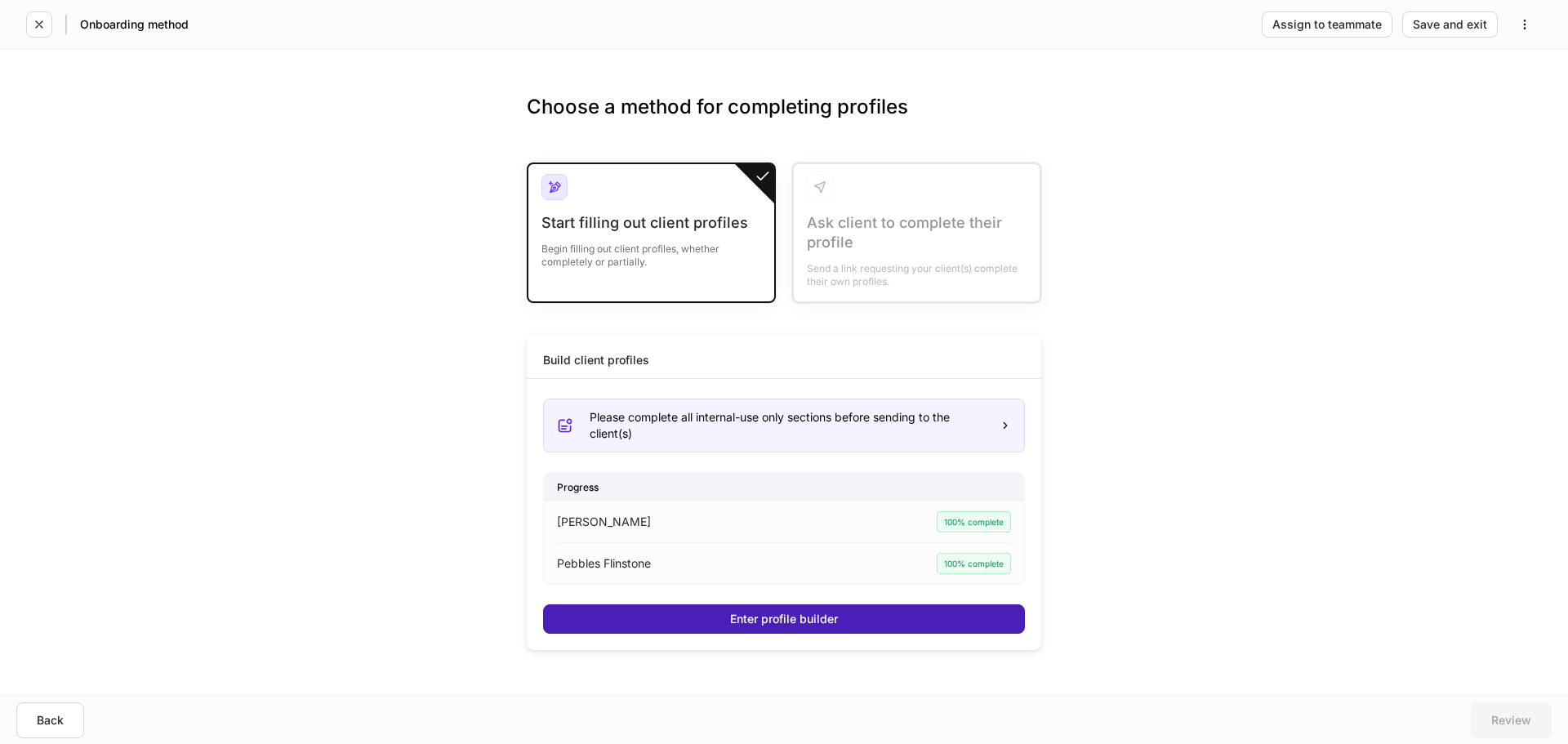
click at [707, 615] on button "Enter profile builder" at bounding box center [784, 619] width 482 height 29
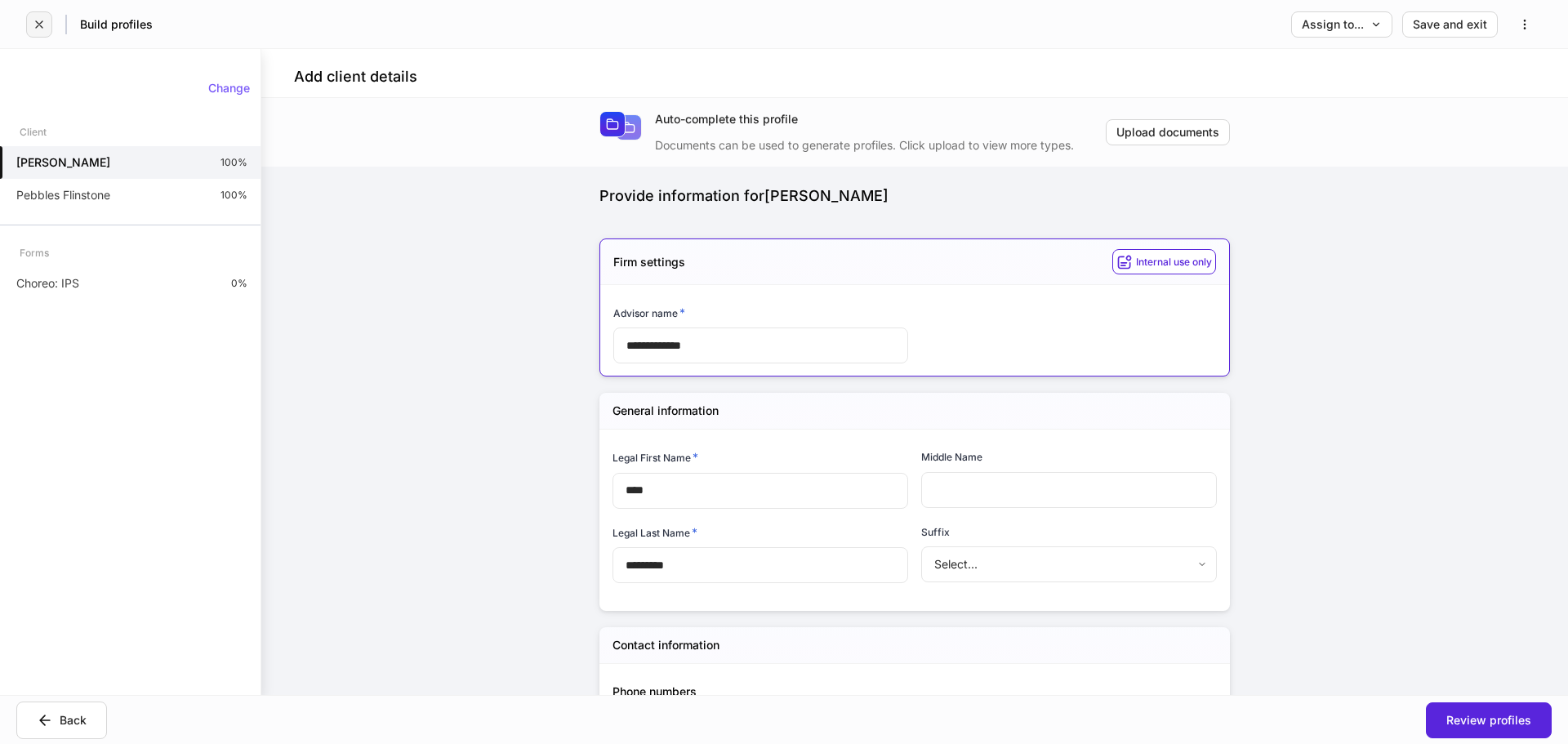
click at [39, 27] on icon "button" at bounding box center [39, 23] width 13 height 13
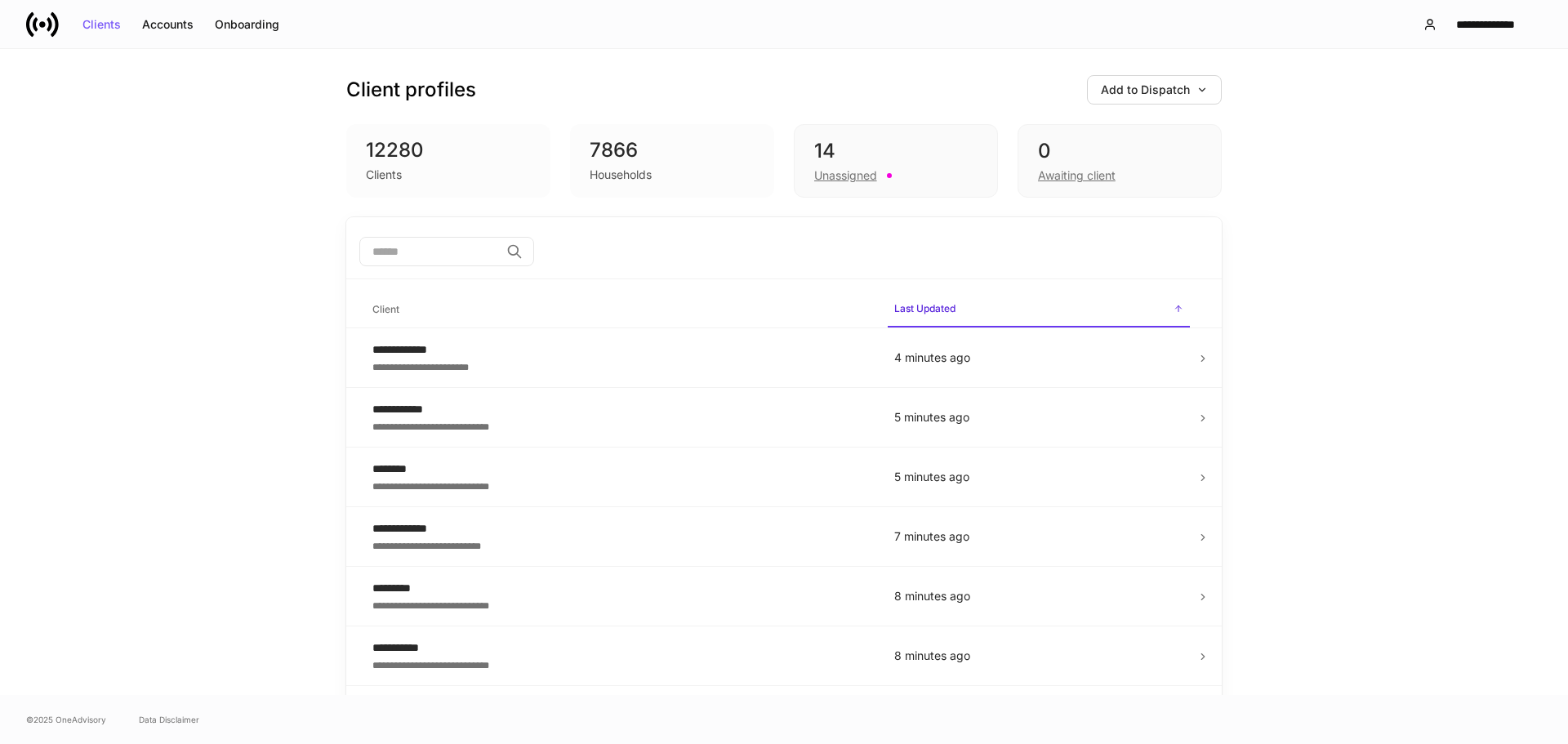
click at [425, 258] on input "search" at bounding box center [430, 252] width 140 height 29
